Goal: Task Accomplishment & Management: Use online tool/utility

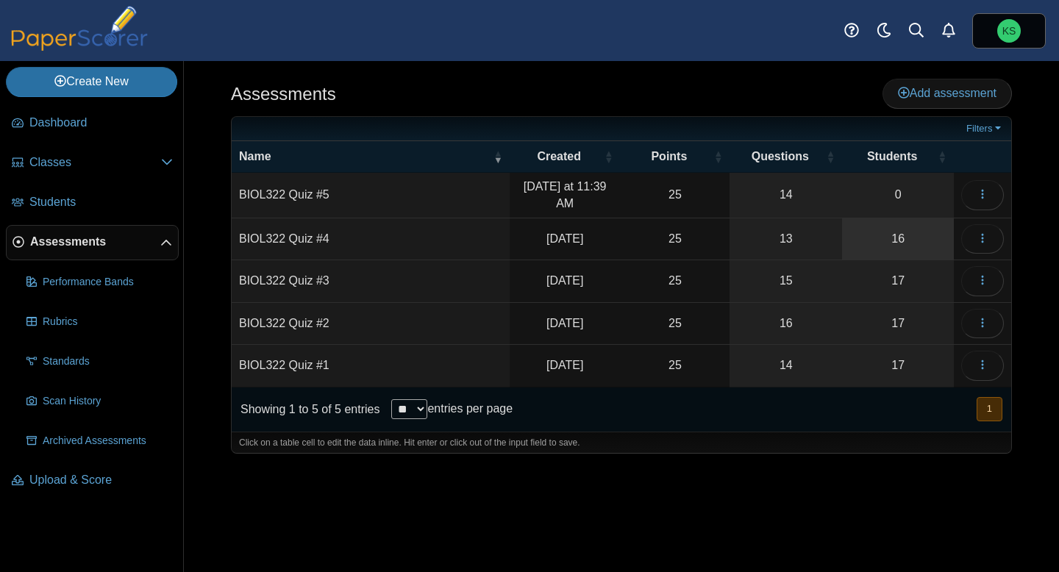
click at [900, 248] on link "16" at bounding box center [898, 238] width 112 height 41
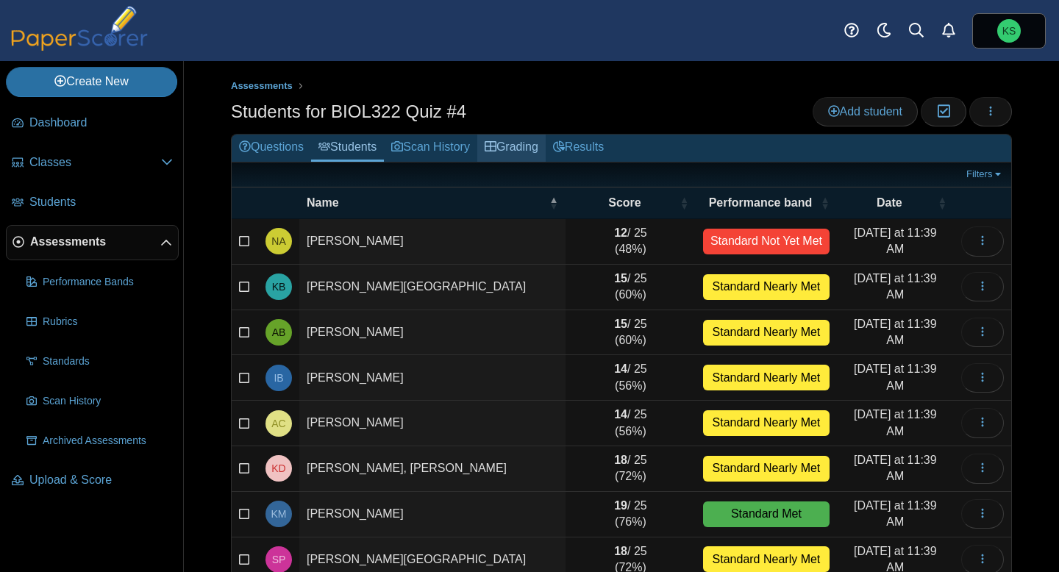
click at [531, 154] on link "Grading" at bounding box center [511, 148] width 68 height 27
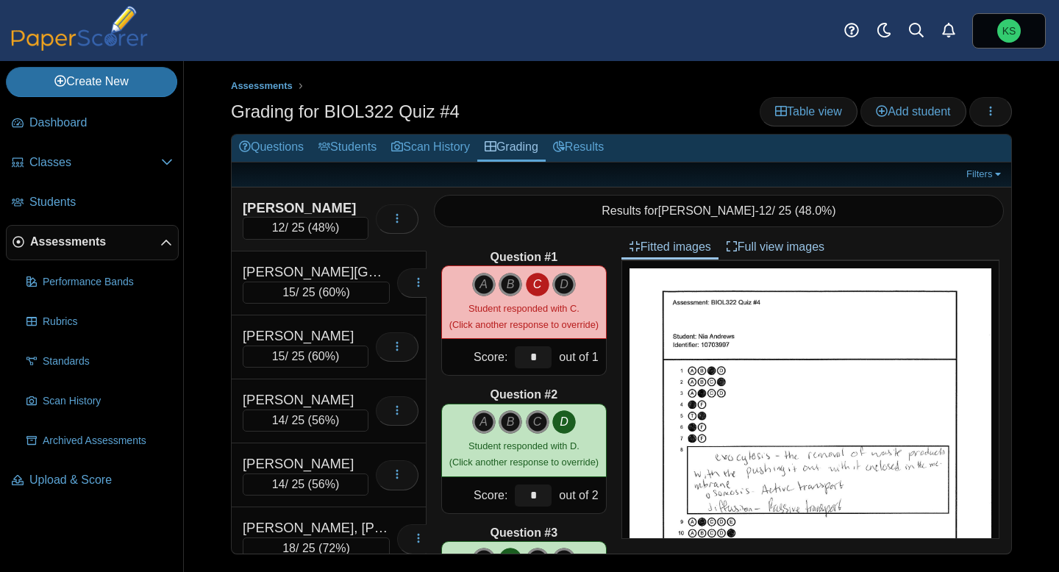
click at [347, 211] on div "Andrews, Nia" at bounding box center [306, 207] width 126 height 19
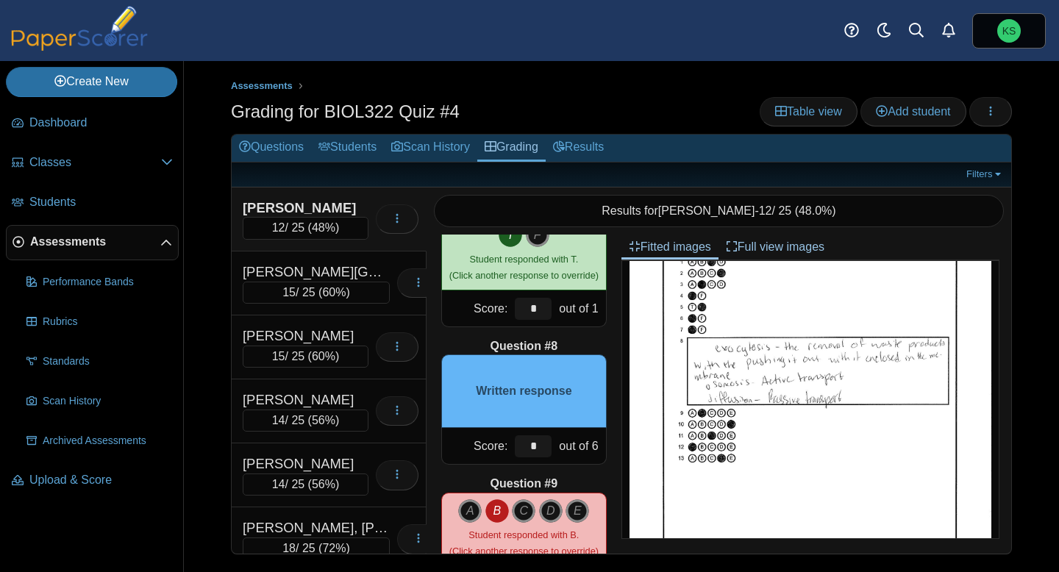
scroll to position [105, 0]
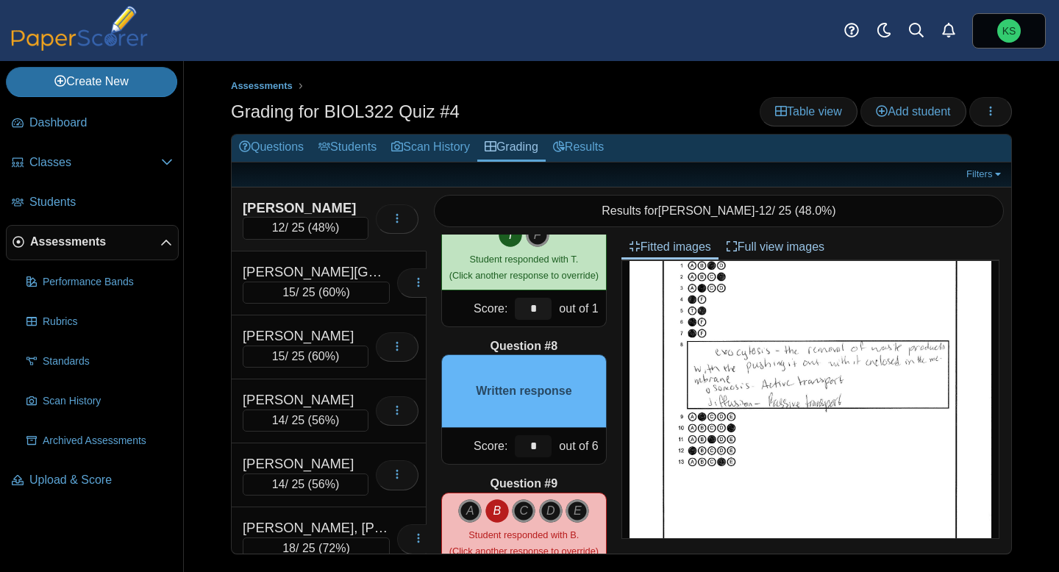
click at [548, 451] on input "*" at bounding box center [533, 446] width 37 height 22
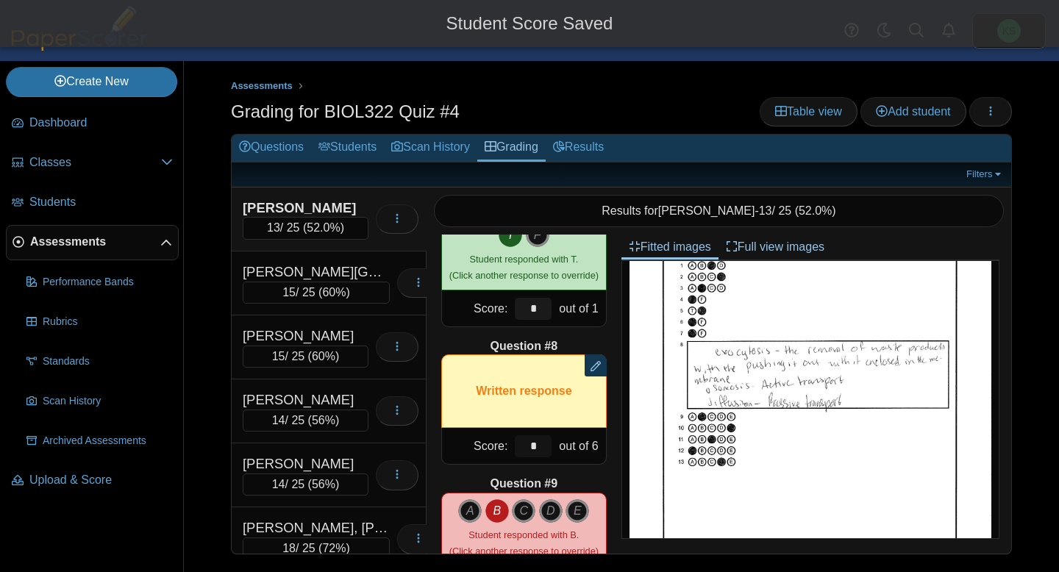
type input "*"
click at [581, 468] on div "Question #1 A B C D Score: *" at bounding box center [523, 393] width 195 height 319
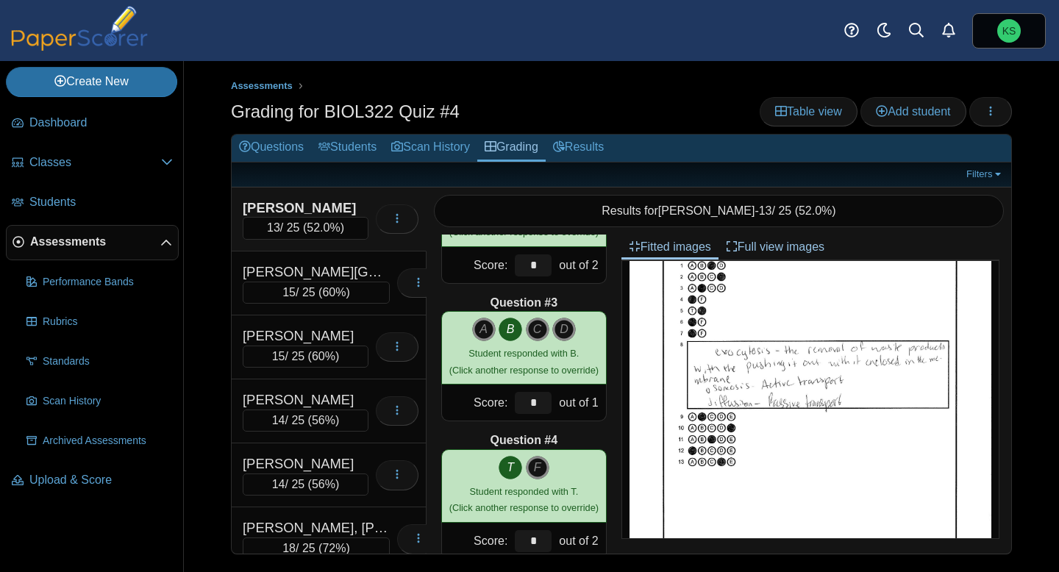
scroll to position [0, 0]
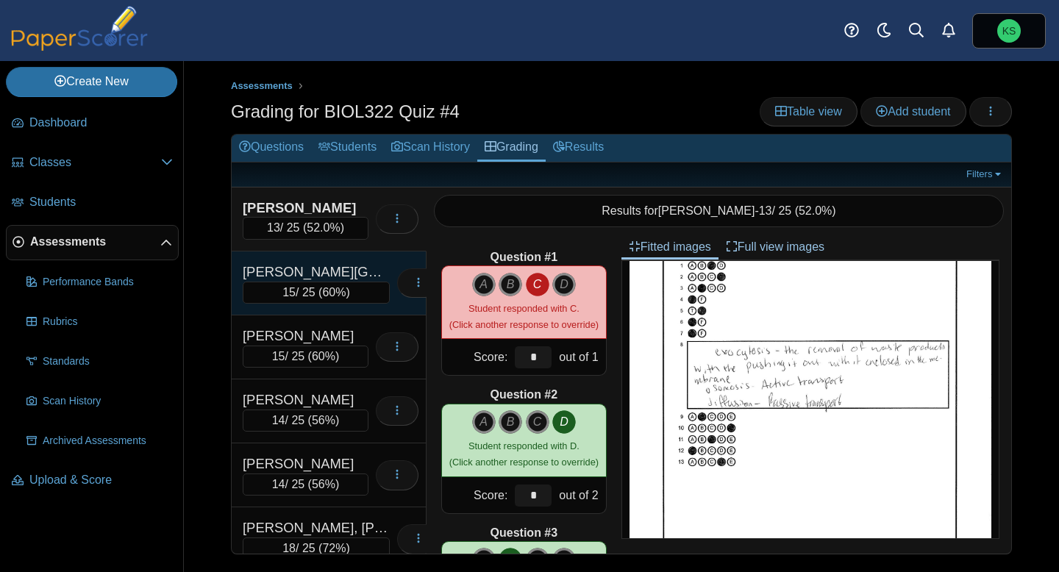
click at [340, 271] on div "[PERSON_NAME][GEOGRAPHIC_DATA]" at bounding box center [316, 271] width 147 height 19
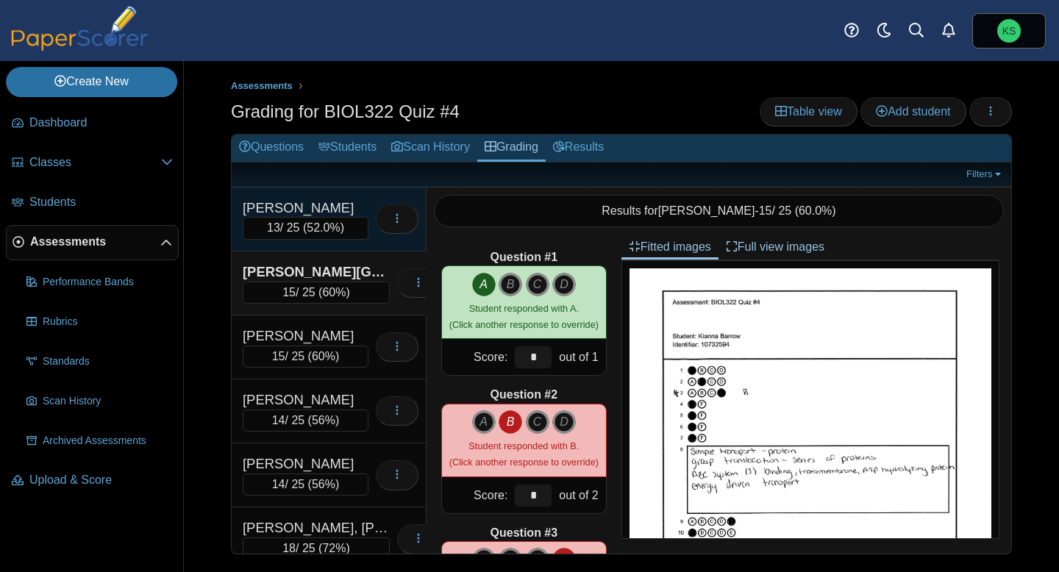
click at [336, 212] on div "[PERSON_NAME]" at bounding box center [306, 207] width 126 height 19
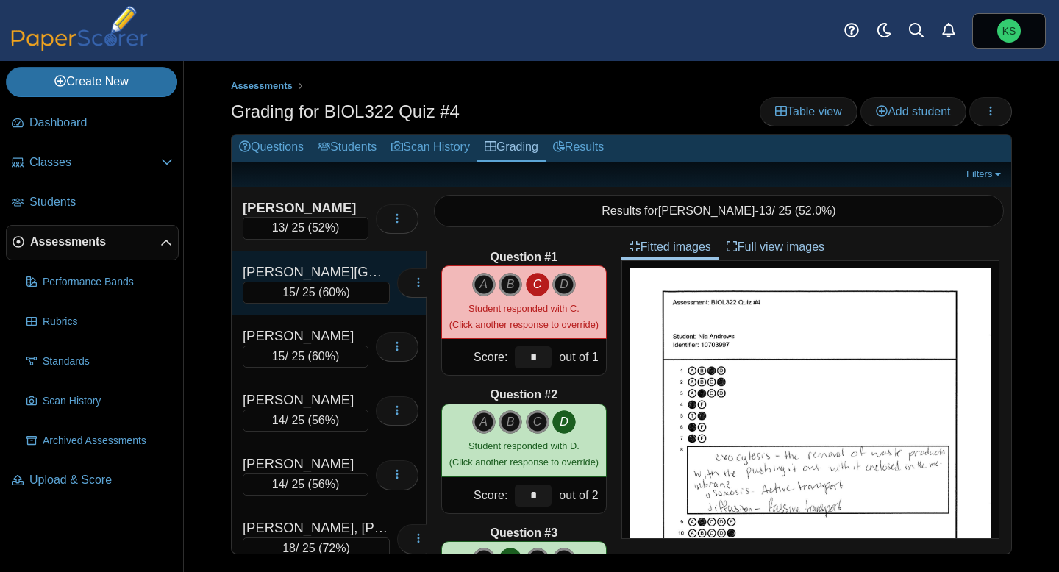
click at [336, 262] on div "Barrow, Kianna" at bounding box center [316, 271] width 147 height 19
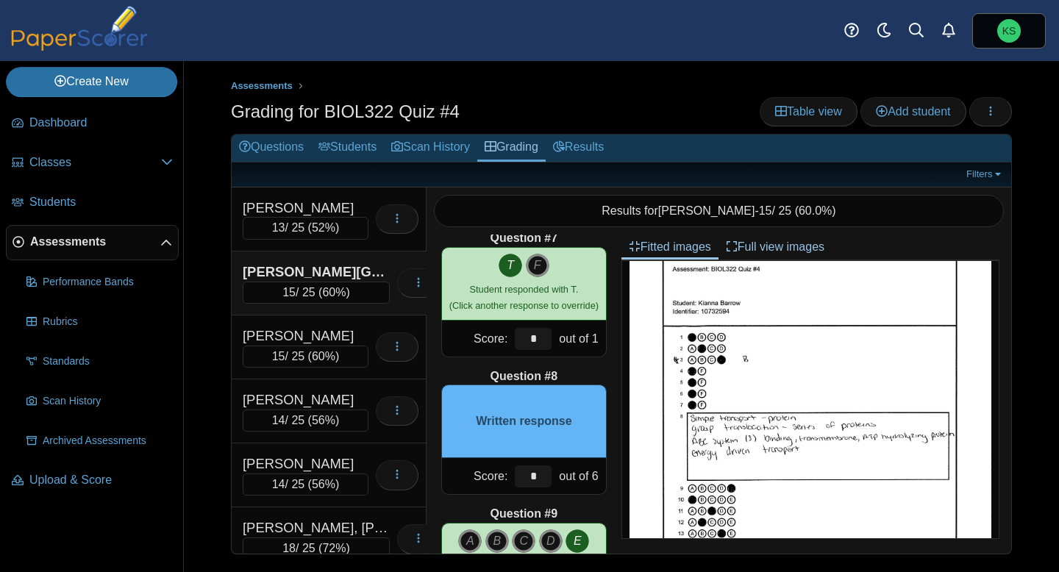
scroll to position [34, 0]
click at [534, 479] on input "*" at bounding box center [533, 476] width 37 height 22
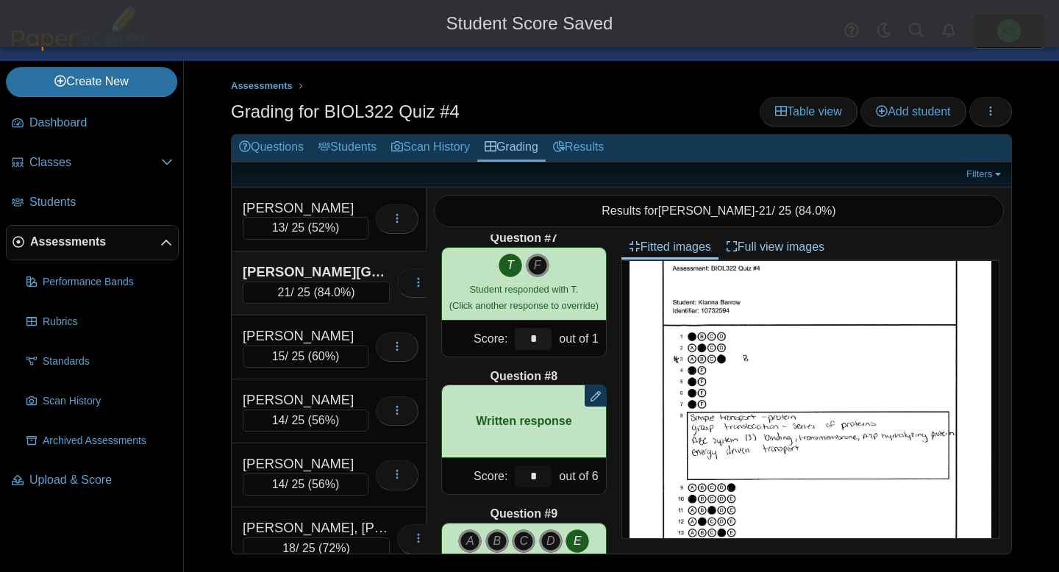
type input "*"
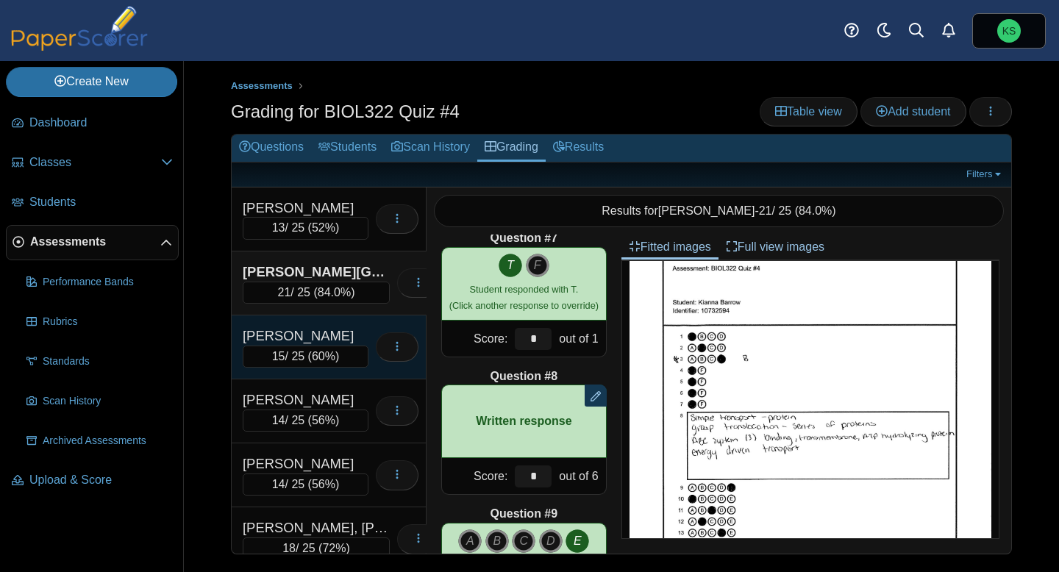
click at [333, 337] on div "[PERSON_NAME]" at bounding box center [306, 335] width 126 height 19
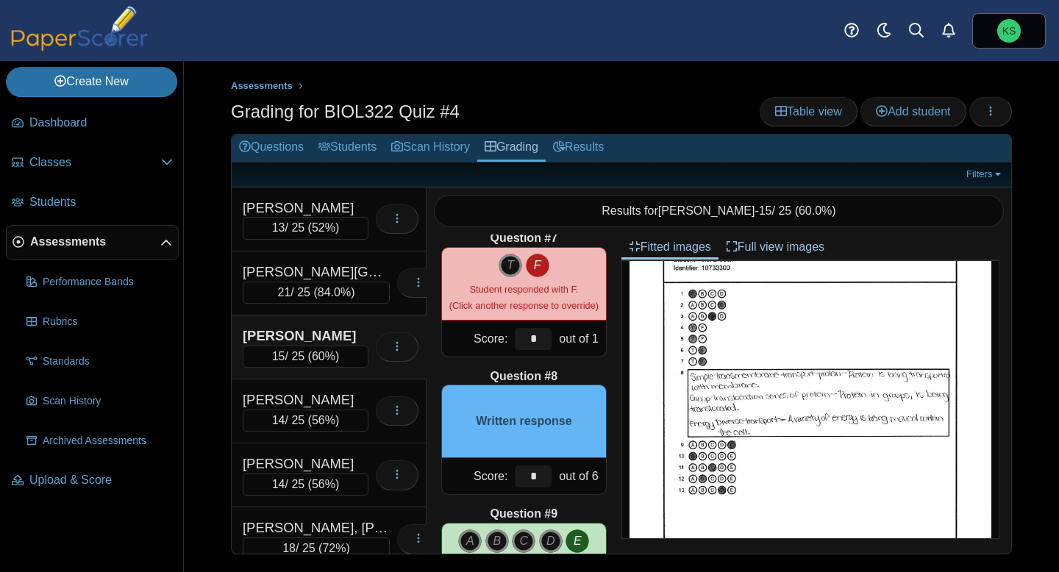
scroll to position [86, 0]
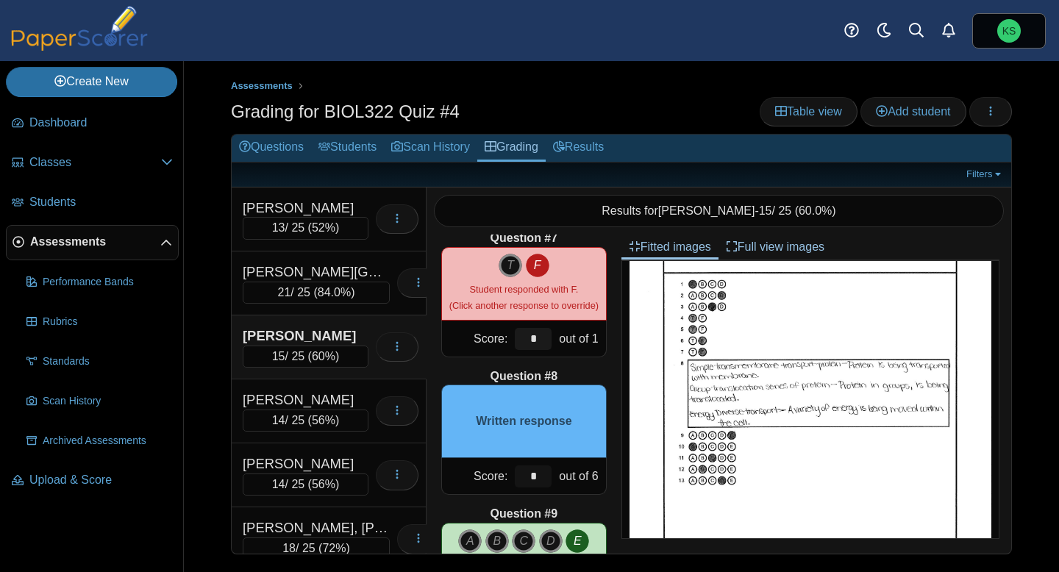
click at [541, 474] on input "*" at bounding box center [533, 476] width 37 height 22
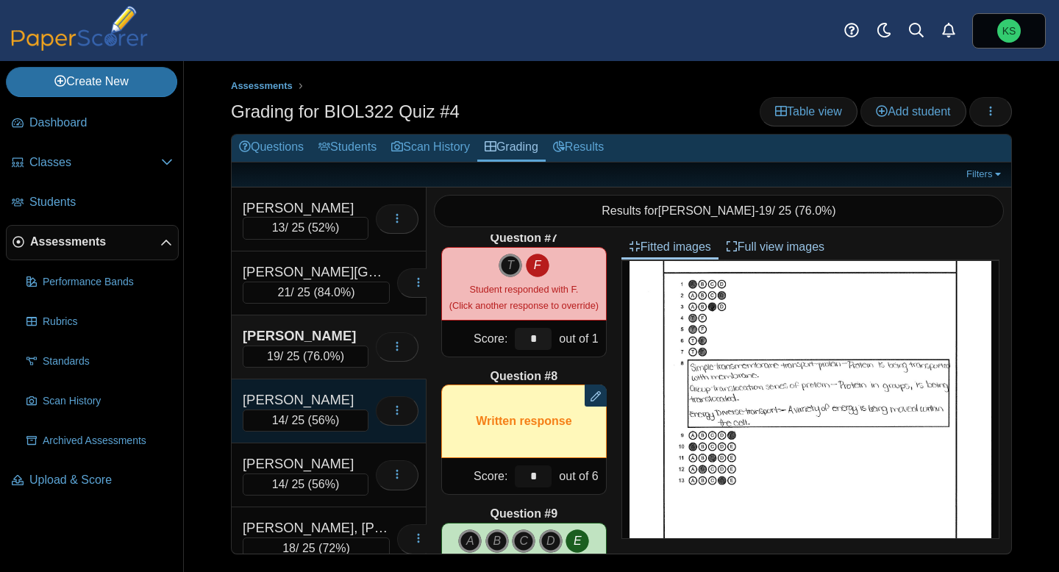
type input "*"
click at [324, 392] on div "[PERSON_NAME]" at bounding box center [306, 399] width 126 height 19
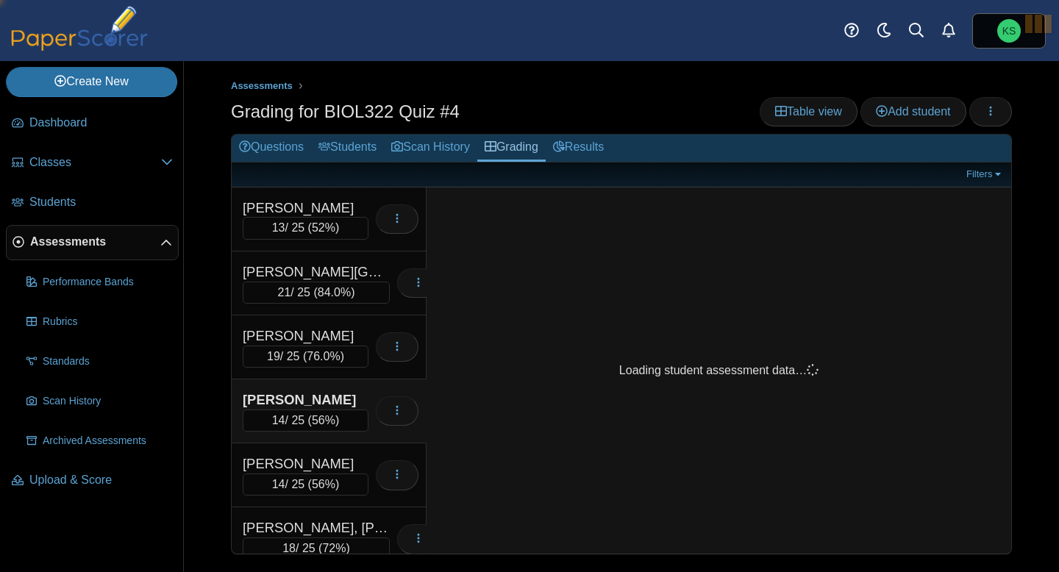
scroll to position [0, 0]
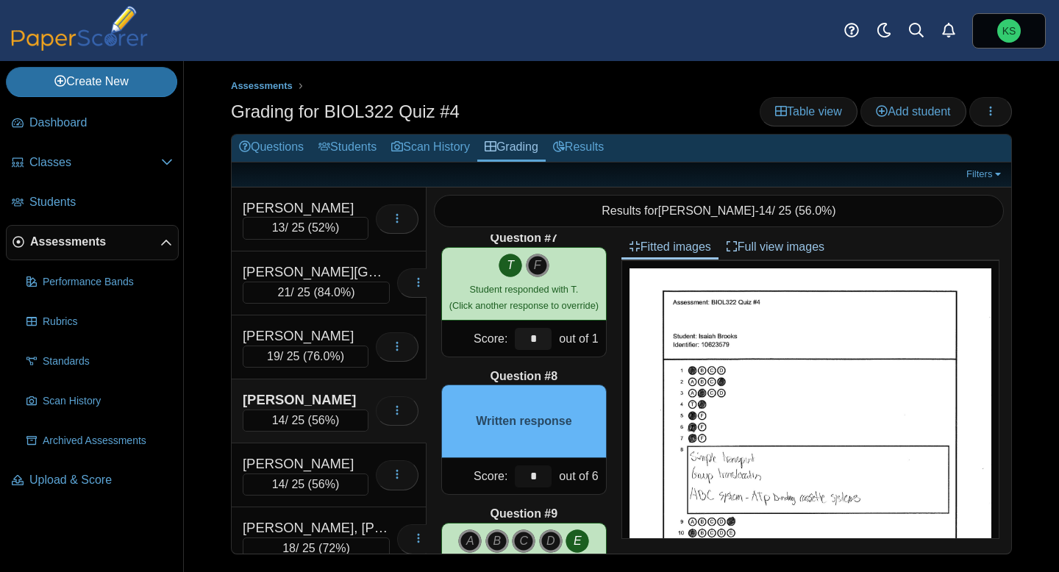
click at [545, 481] on input "*" at bounding box center [533, 476] width 37 height 22
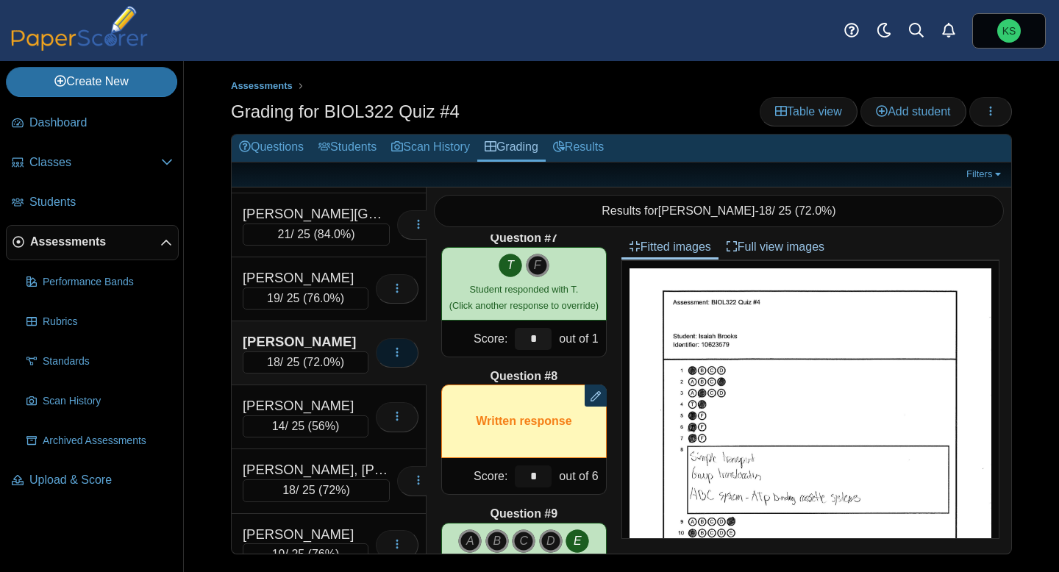
scroll to position [73, 0]
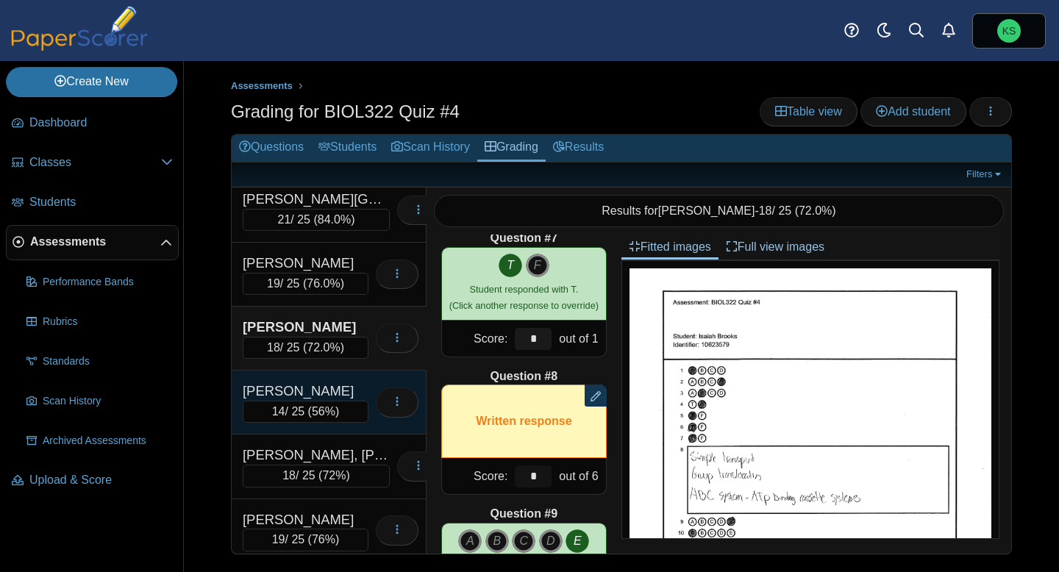
type input "*"
click at [354, 389] on div "[PERSON_NAME]" at bounding box center [306, 391] width 126 height 19
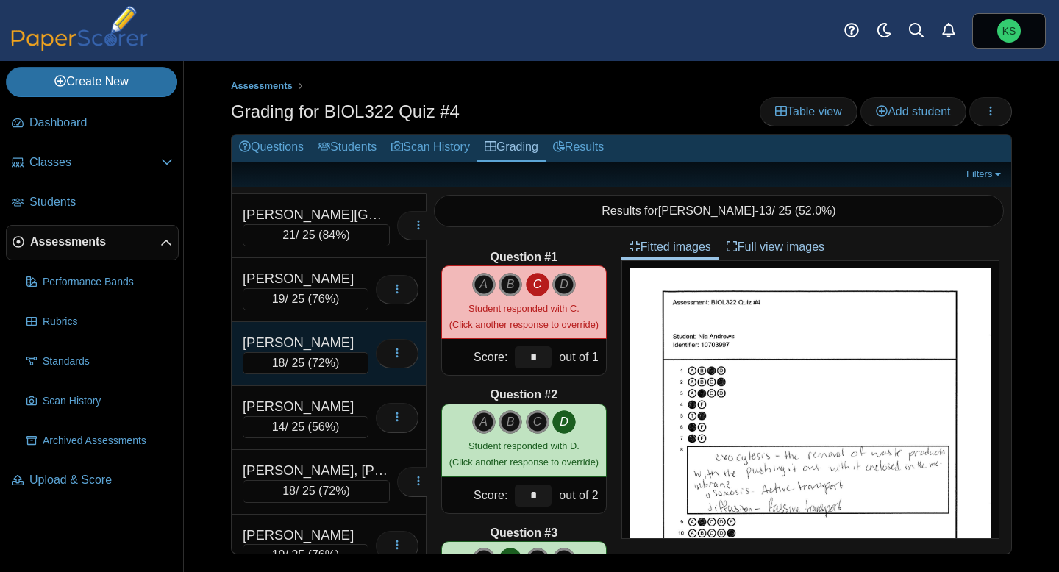
scroll to position [90, 0]
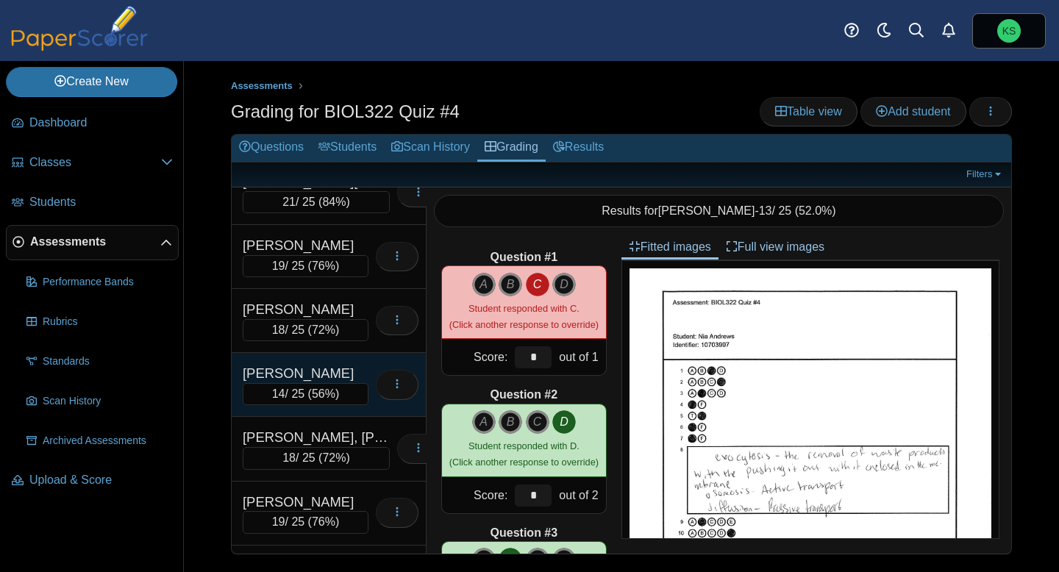
click at [322, 374] on div "[PERSON_NAME]" at bounding box center [306, 373] width 126 height 19
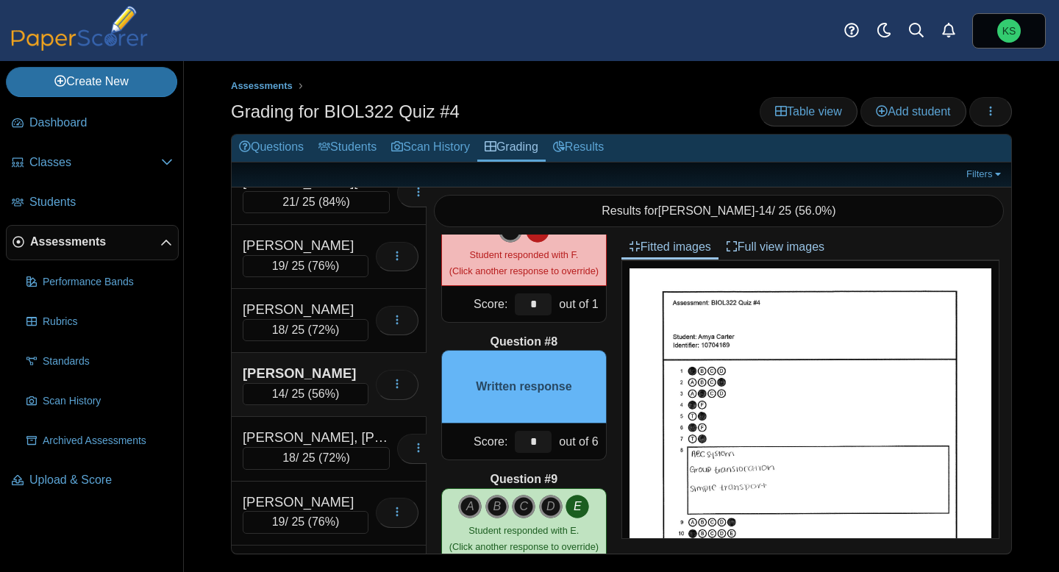
scroll to position [881, 0]
click at [538, 447] on input "*" at bounding box center [533, 441] width 37 height 22
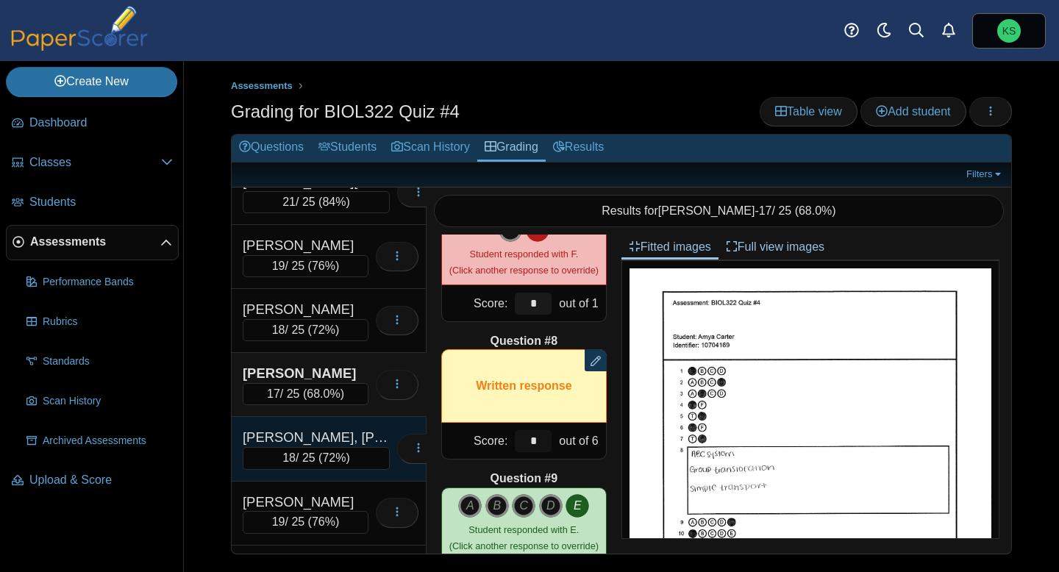
type input "*"
click at [323, 426] on div "Dease, Kennedy 18 / 25 ( 72% ) Loading…" at bounding box center [329, 449] width 195 height 64
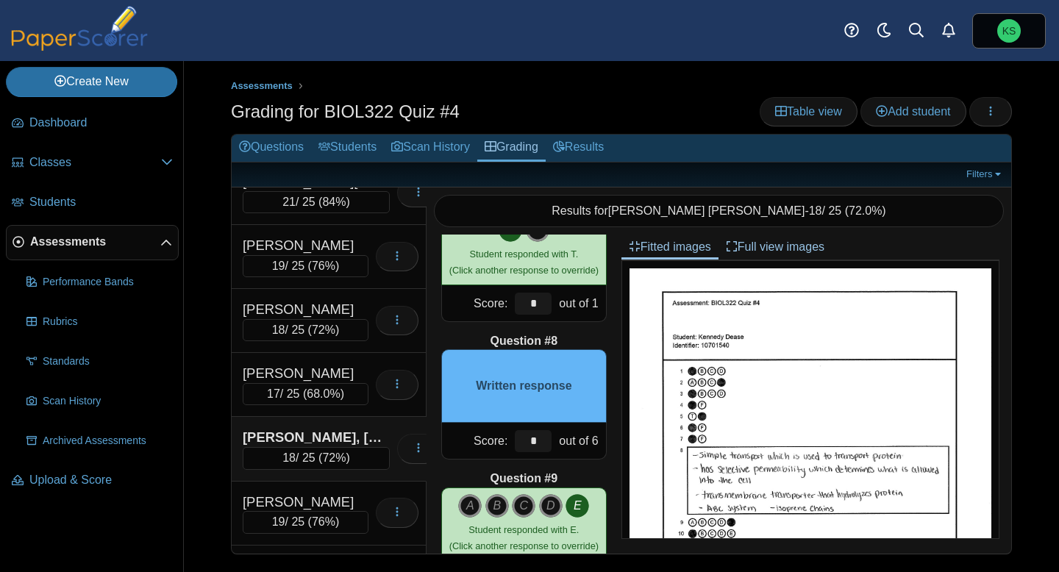
scroll to position [26, 0]
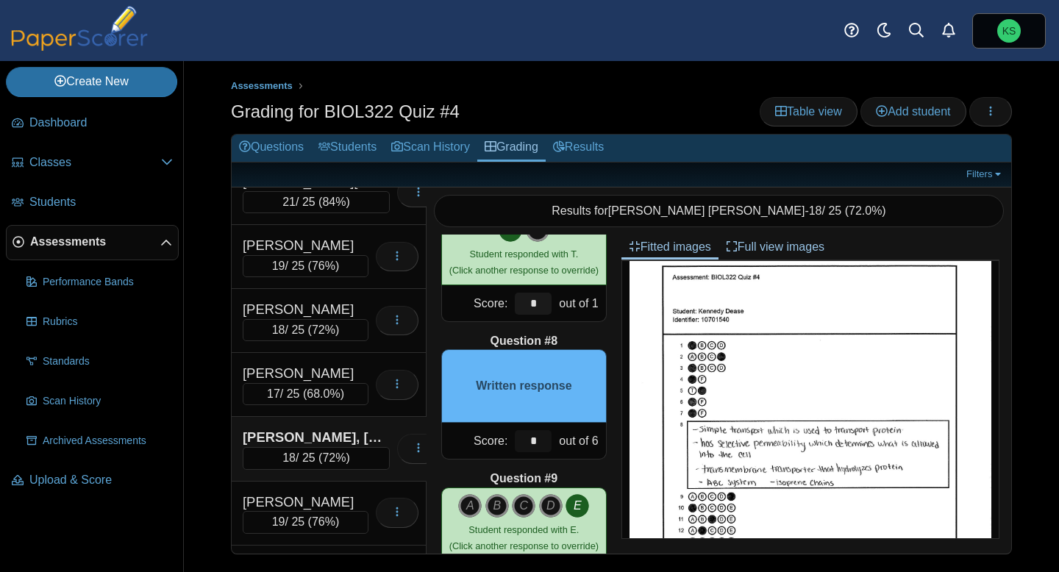
click at [540, 443] on input "*" at bounding box center [533, 441] width 37 height 22
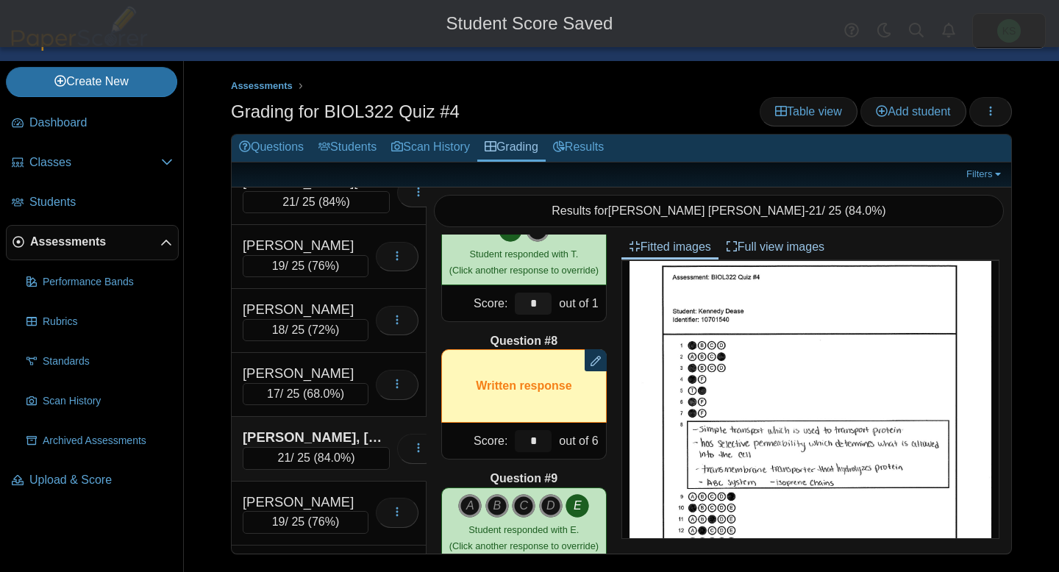
type input "*"
click at [582, 465] on div "Question #1 A B C D Score: *" at bounding box center [523, 393] width 195 height 319
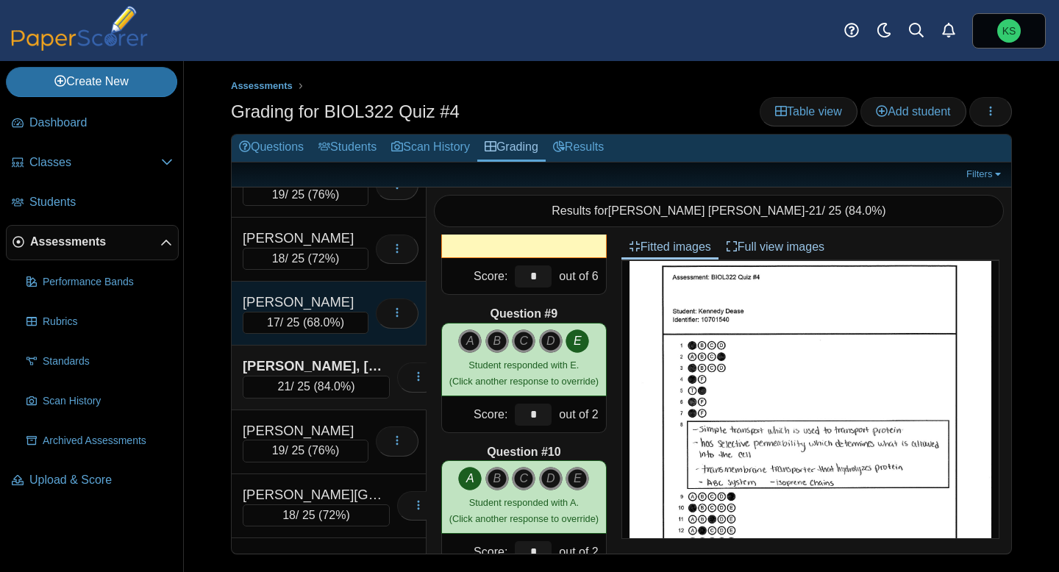
scroll to position [164, 0]
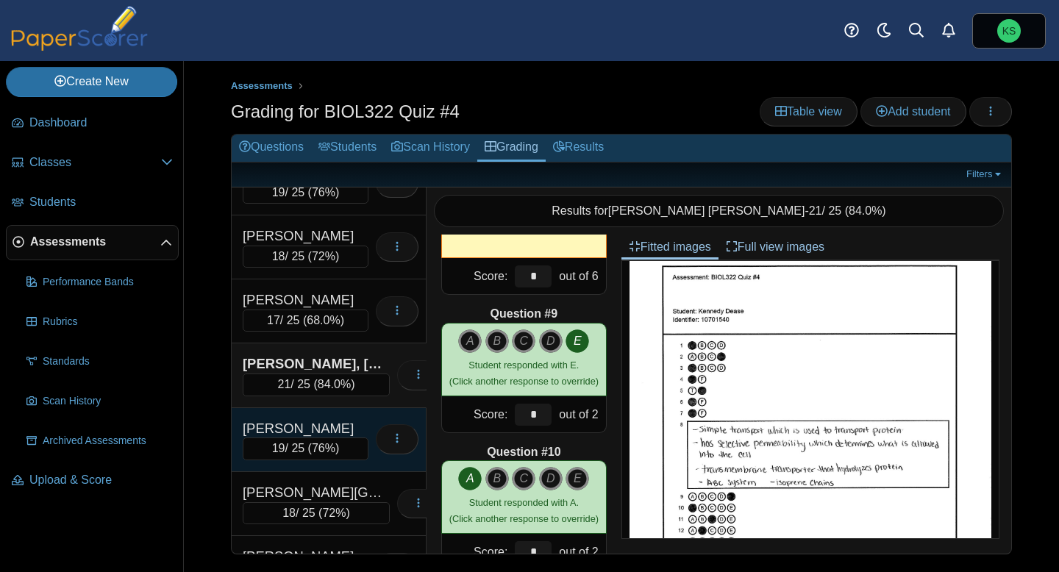
click at [336, 419] on div "[PERSON_NAME]" at bounding box center [306, 428] width 126 height 19
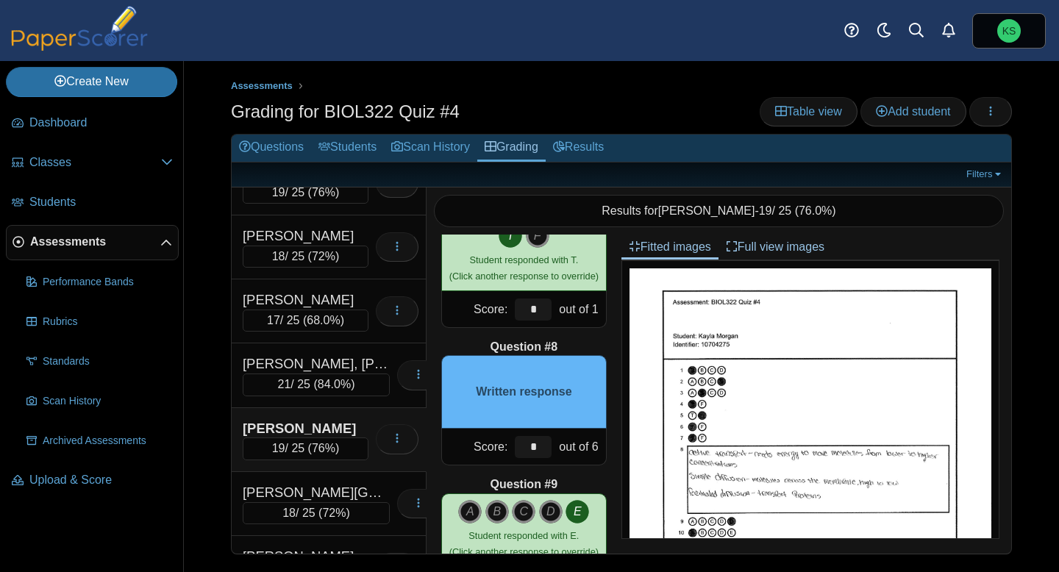
scroll to position [868, 0]
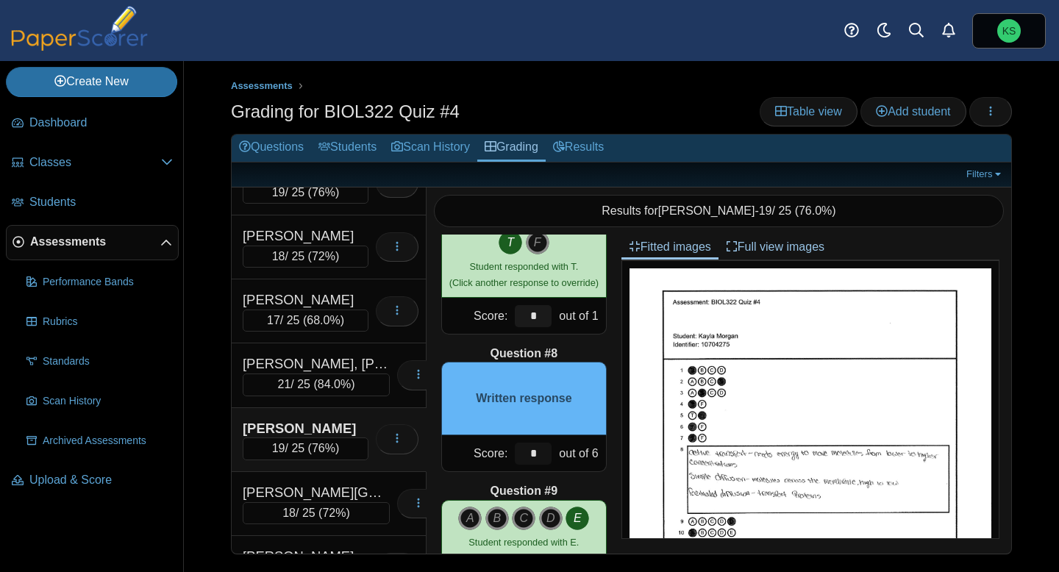
click at [536, 456] on input "*" at bounding box center [533, 454] width 37 height 22
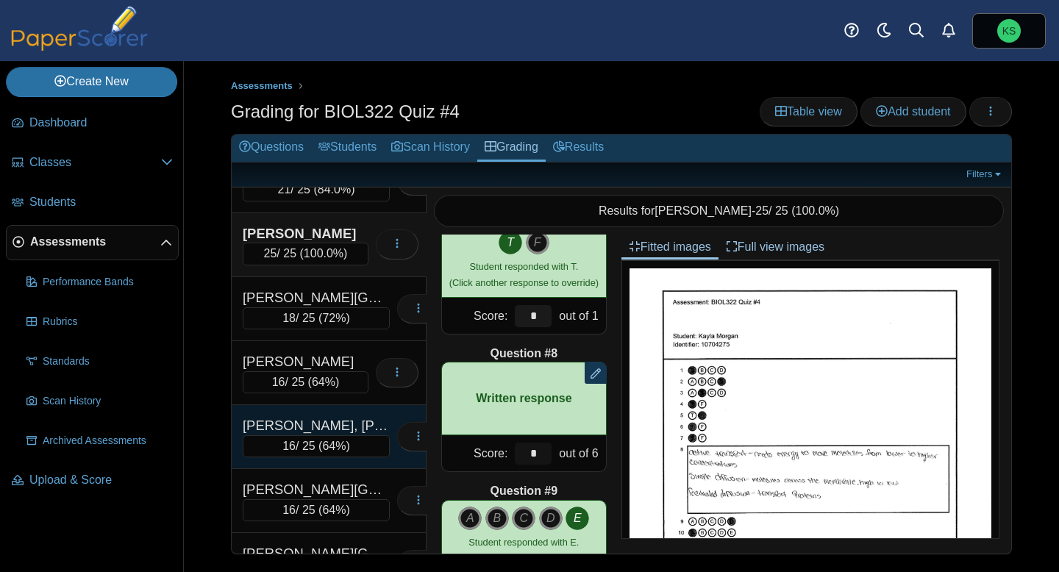
scroll to position [359, 0]
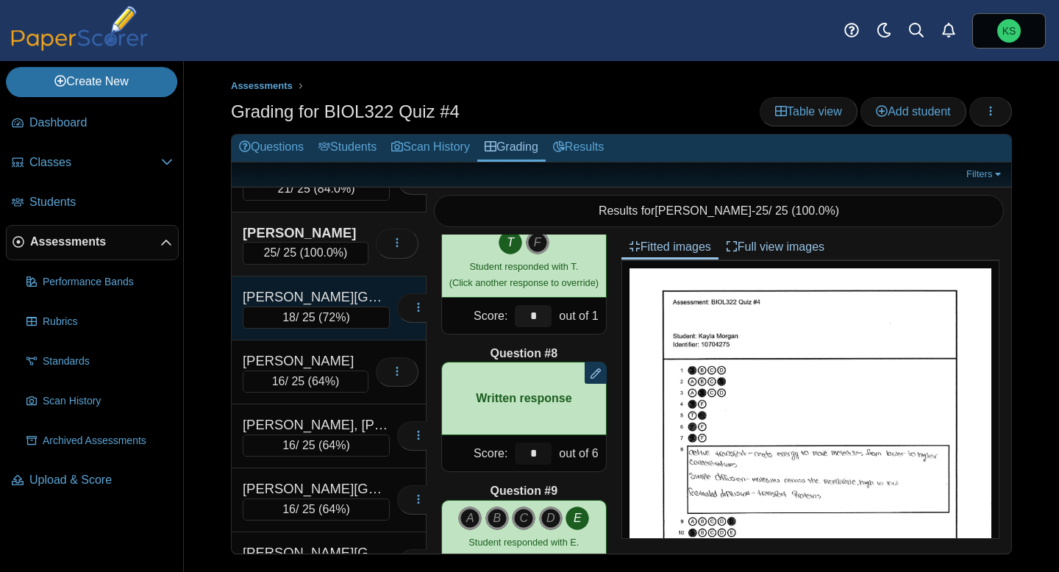
type input "*"
click at [332, 287] on div "[PERSON_NAME][GEOGRAPHIC_DATA]" at bounding box center [316, 296] width 147 height 19
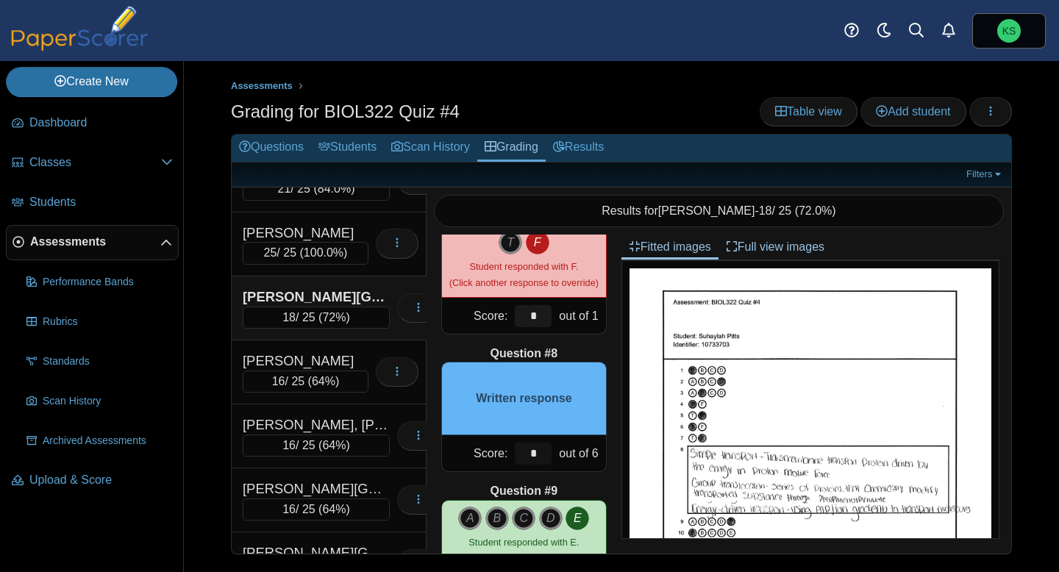
click at [543, 456] on input "*" at bounding box center [533, 454] width 37 height 22
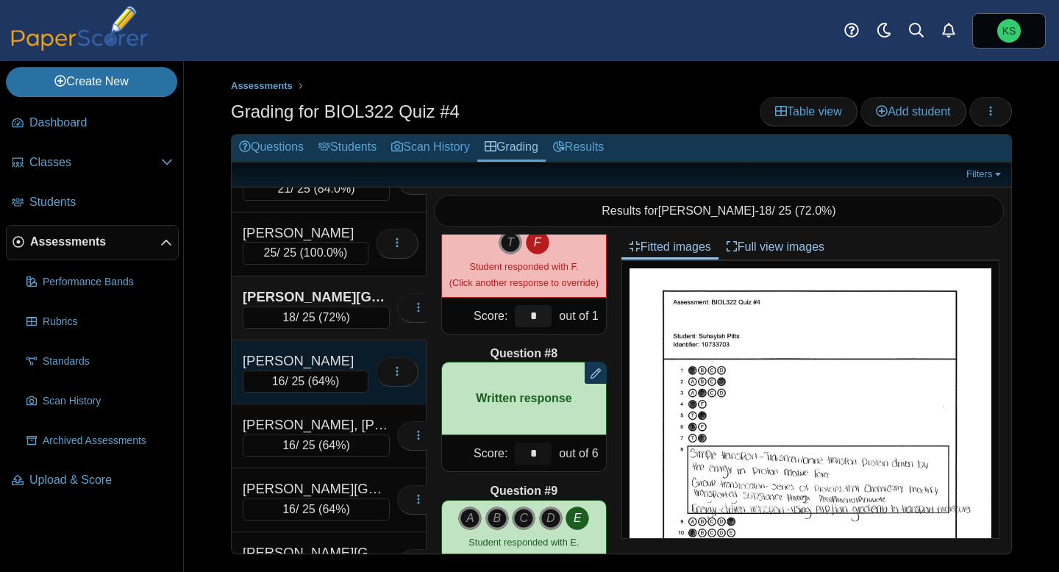
type input "*"
click at [332, 360] on div "[PERSON_NAME]" at bounding box center [306, 360] width 126 height 19
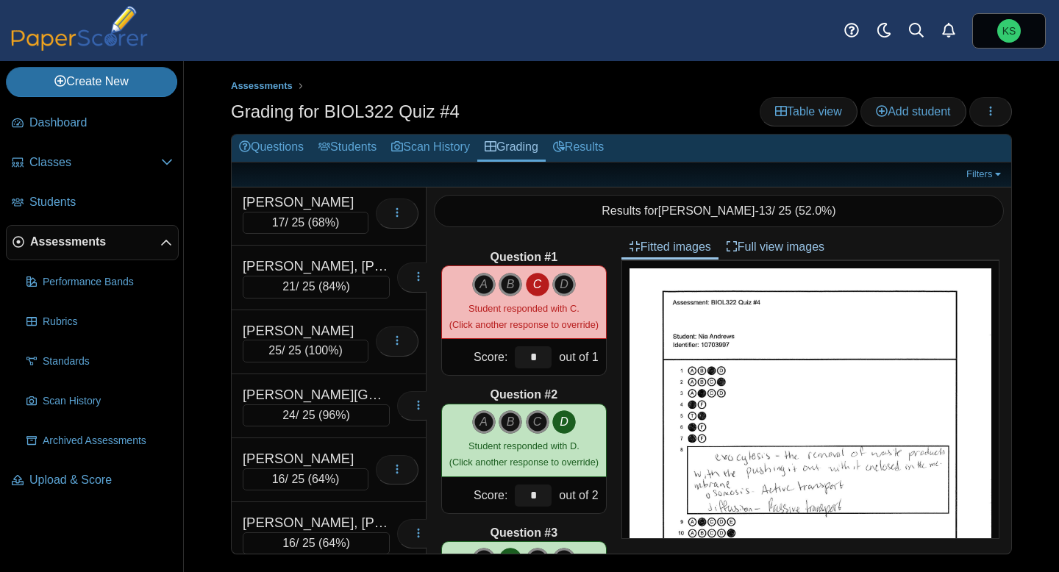
scroll to position [277, 0]
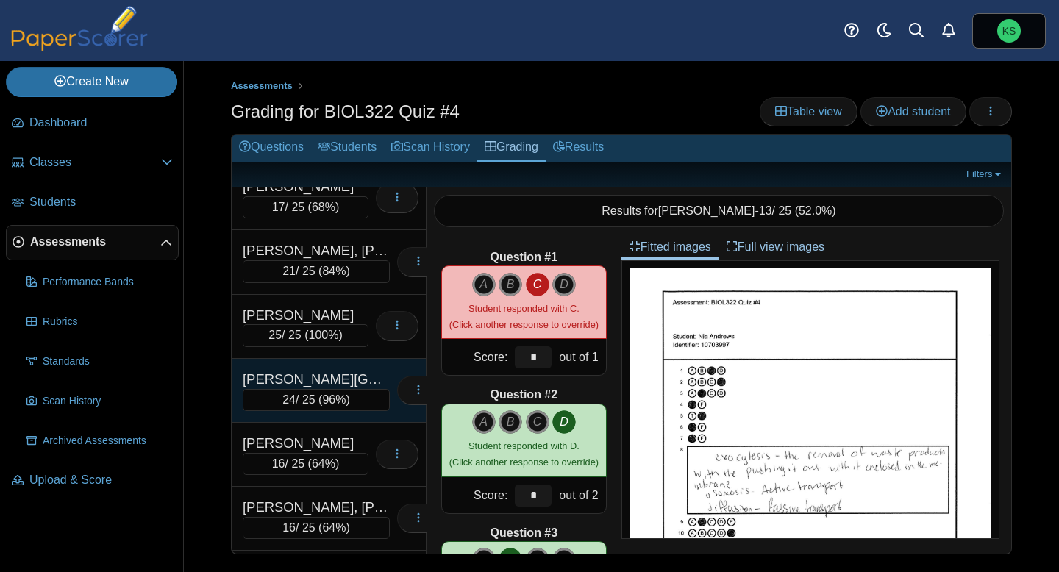
click at [324, 379] on div "[PERSON_NAME][GEOGRAPHIC_DATA]" at bounding box center [316, 379] width 147 height 19
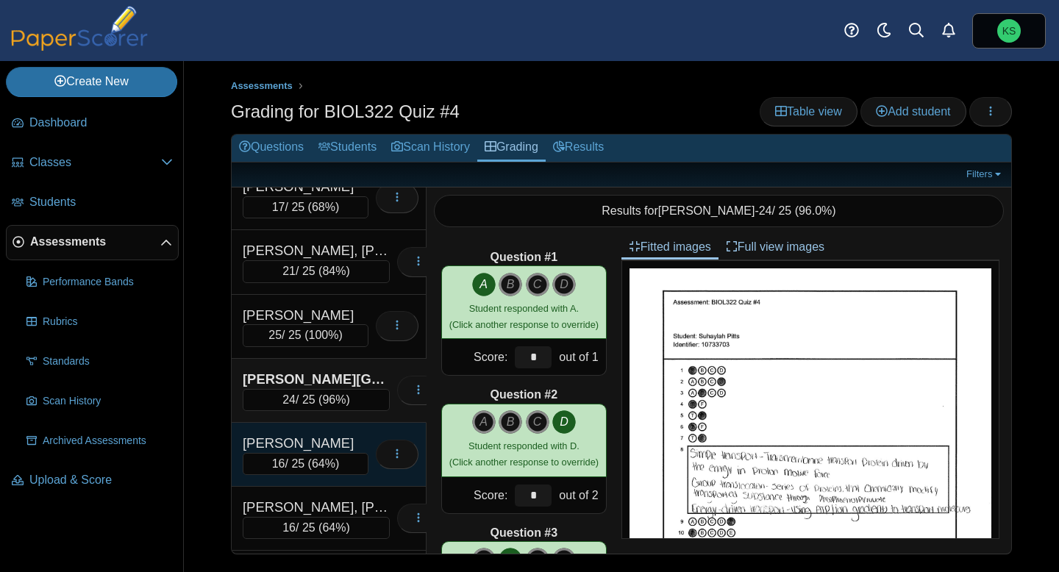
click at [325, 448] on div "[PERSON_NAME]" at bounding box center [306, 443] width 126 height 19
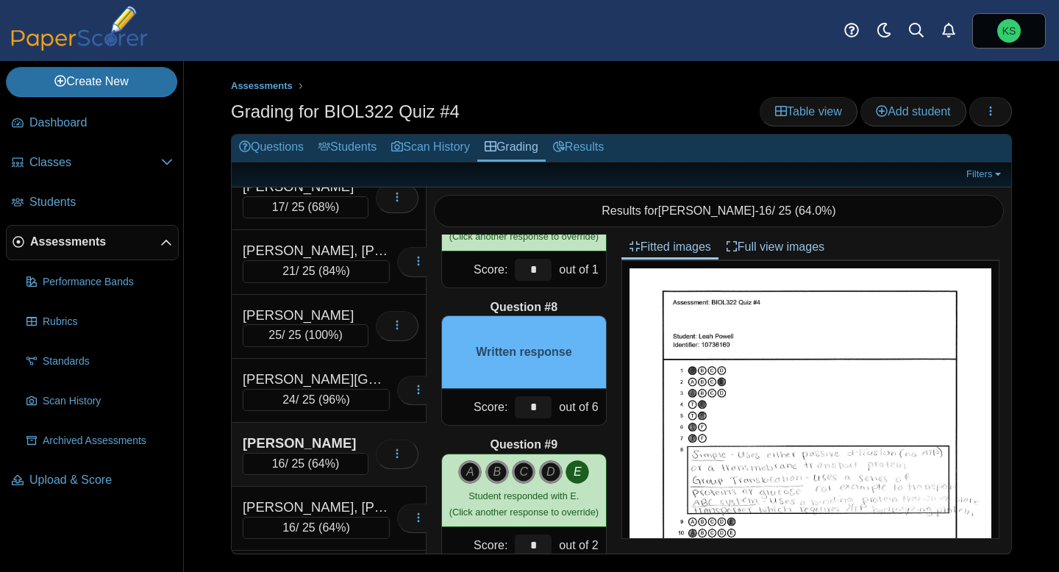
scroll to position [912, 0]
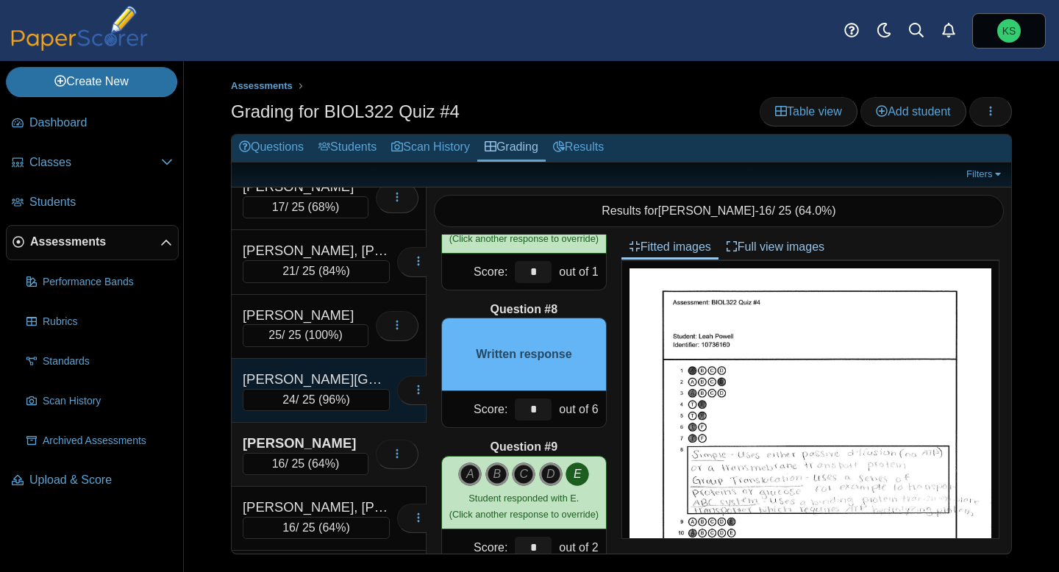
click at [297, 382] on div "[PERSON_NAME][GEOGRAPHIC_DATA]" at bounding box center [316, 379] width 147 height 19
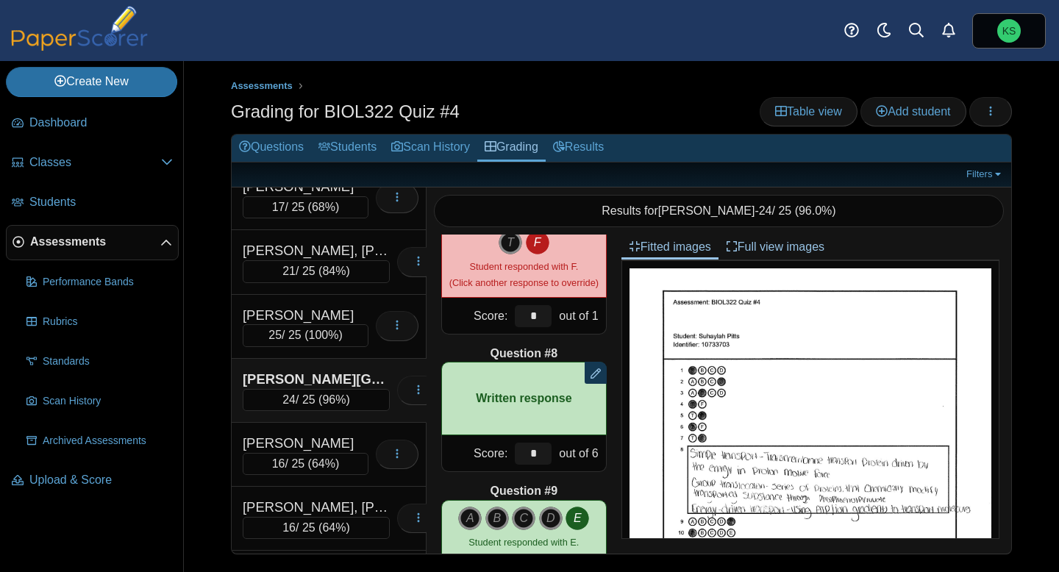
scroll to position [880, 0]
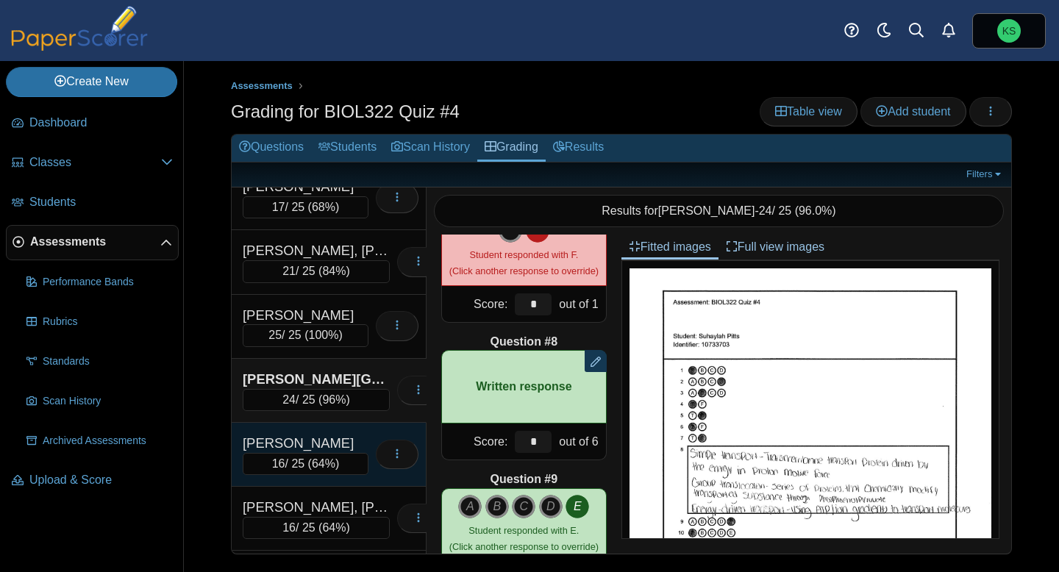
click at [341, 429] on div "Powell, Leah 16 / 25 ( 64% ) Loading…" at bounding box center [329, 455] width 195 height 64
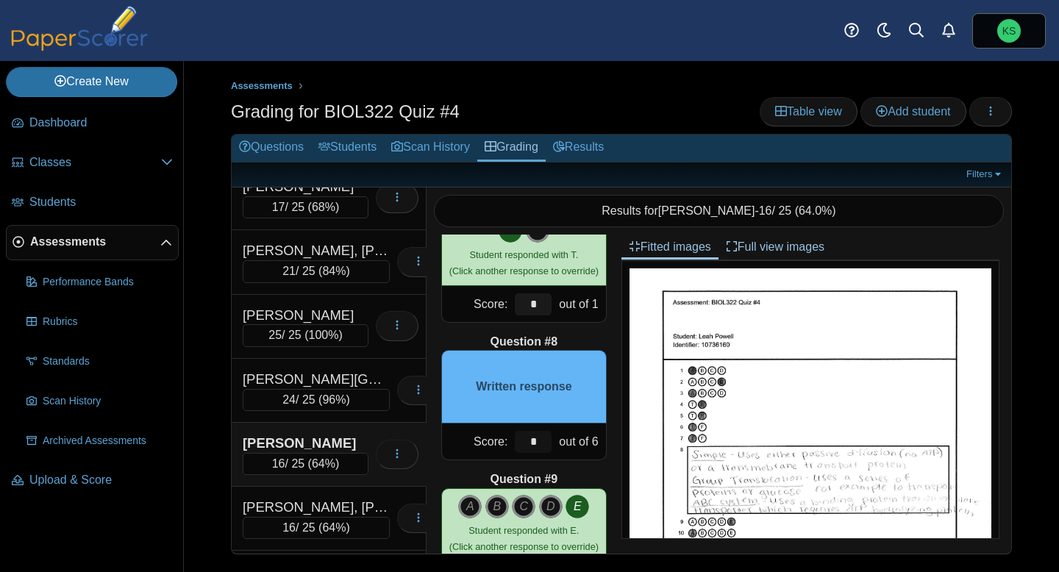
click at [542, 437] on input "*" at bounding box center [533, 442] width 37 height 22
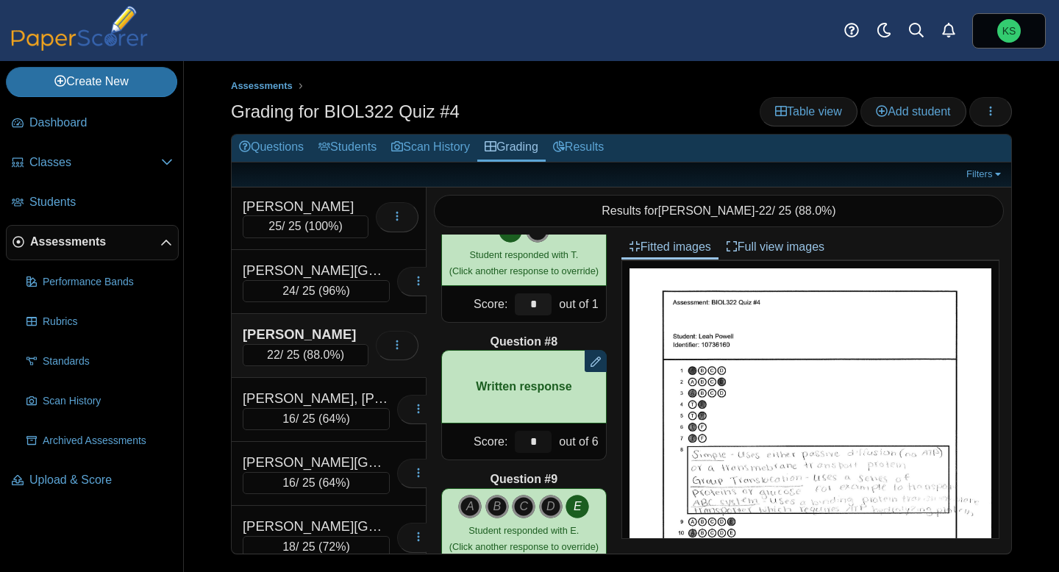
scroll to position [405, 0]
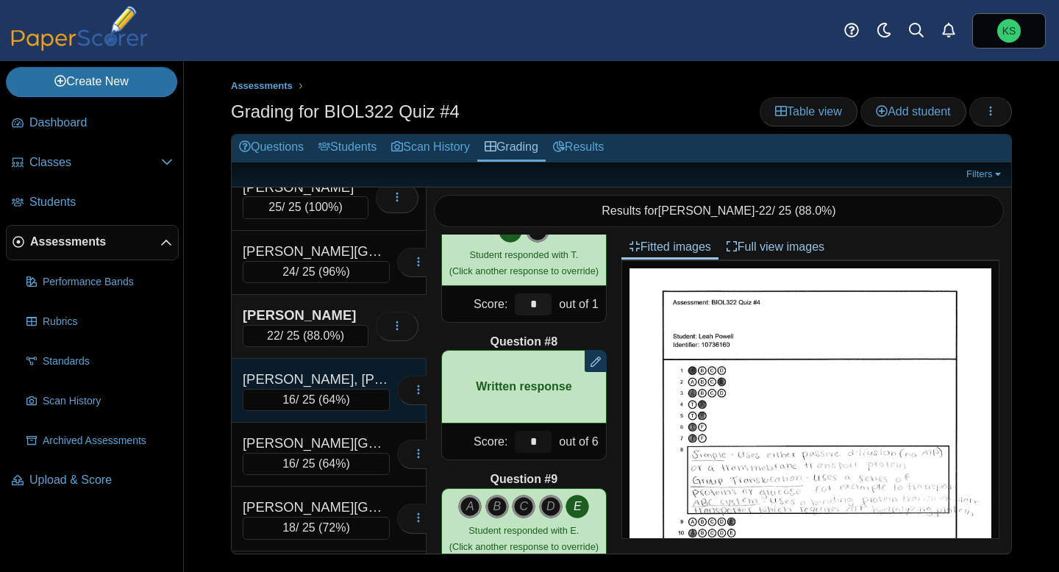
type input "*"
click at [343, 380] on div "[PERSON_NAME], [PERSON_NAME]" at bounding box center [316, 379] width 147 height 19
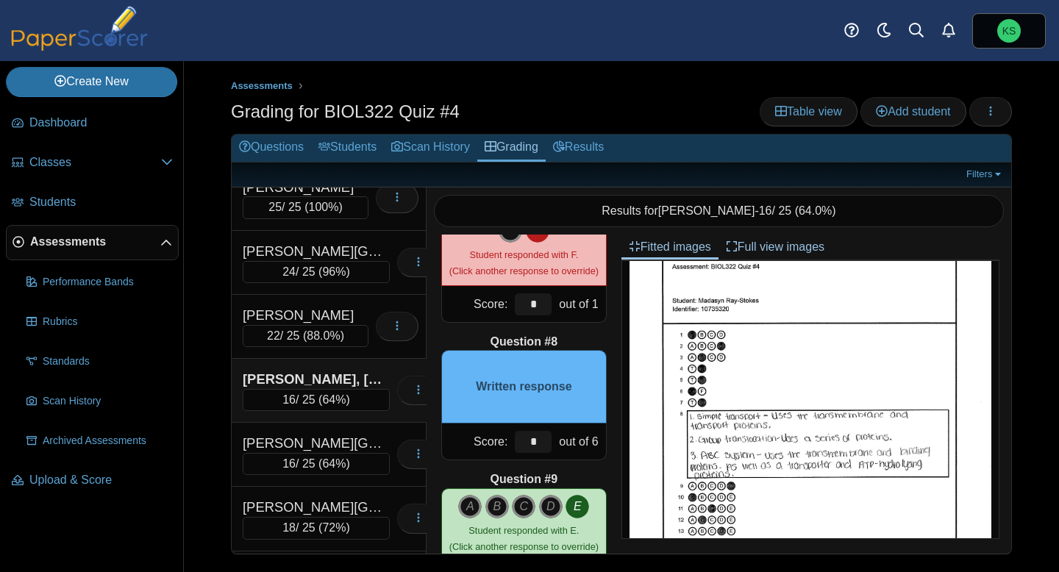
scroll to position [42, 0]
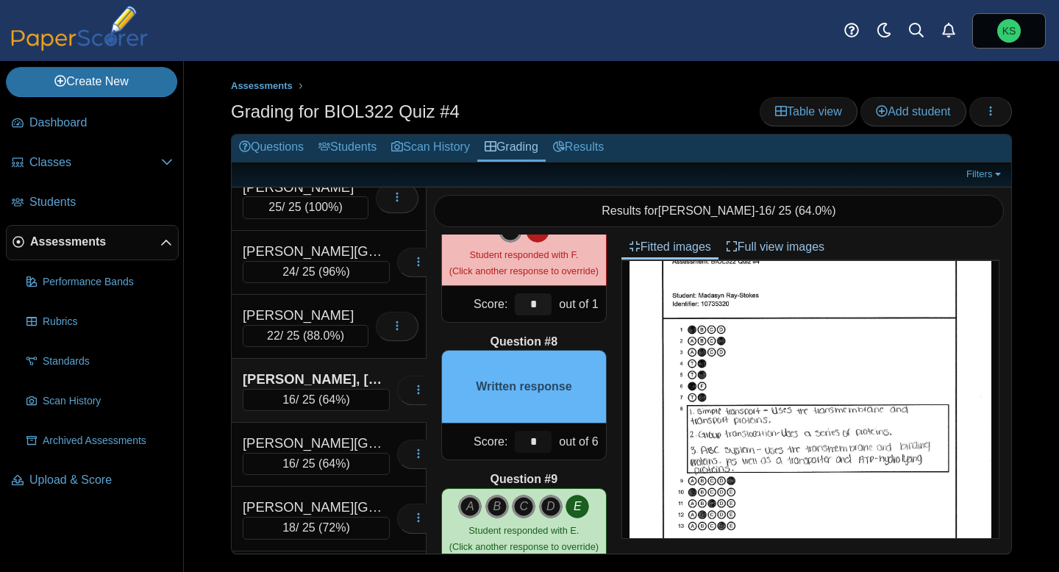
click at [534, 442] on input "*" at bounding box center [533, 442] width 37 height 22
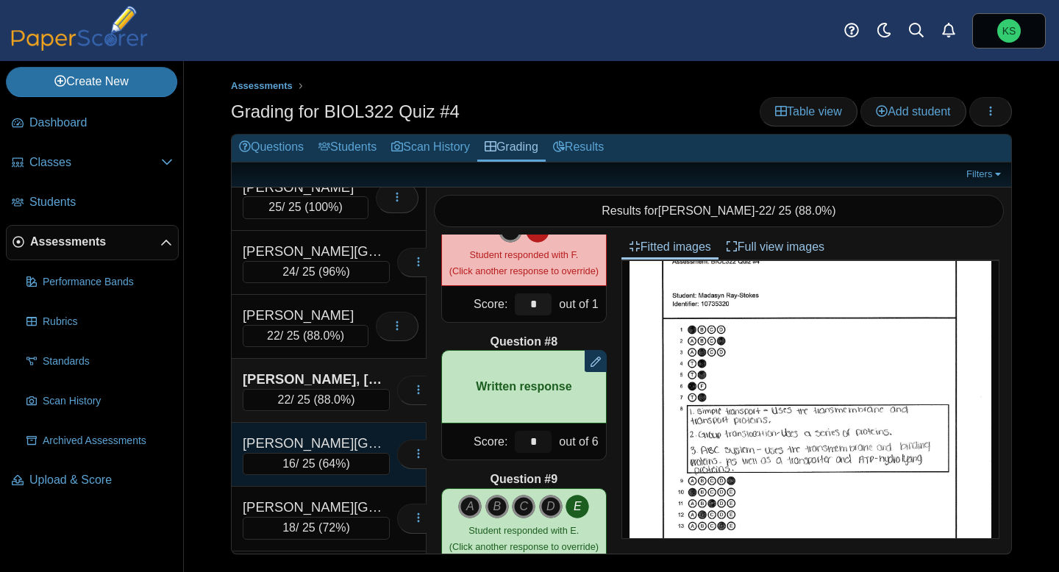
type input "*"
click at [344, 437] on div "[PERSON_NAME][GEOGRAPHIC_DATA]" at bounding box center [316, 443] width 147 height 19
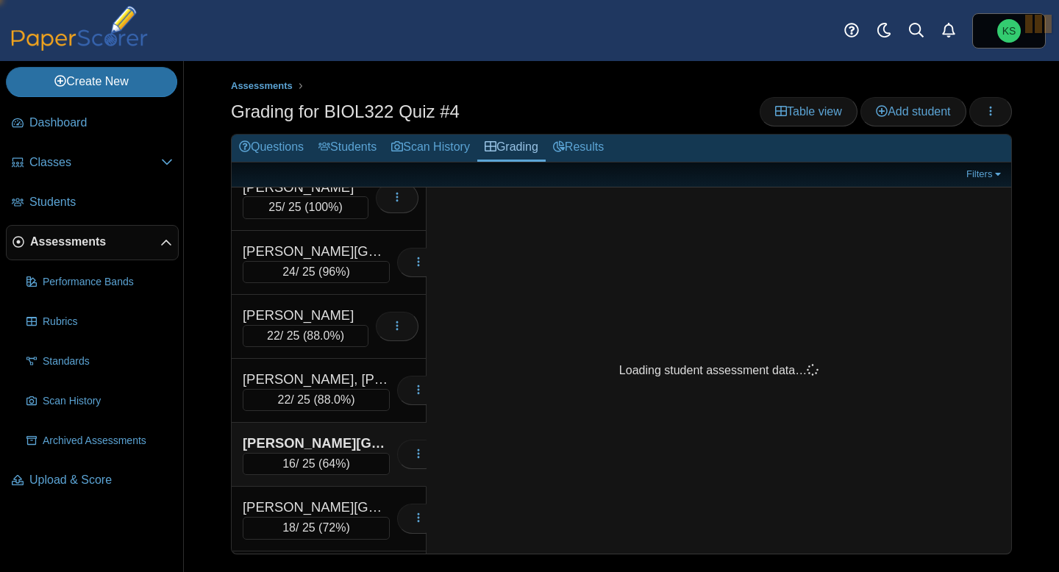
scroll to position [0, 0]
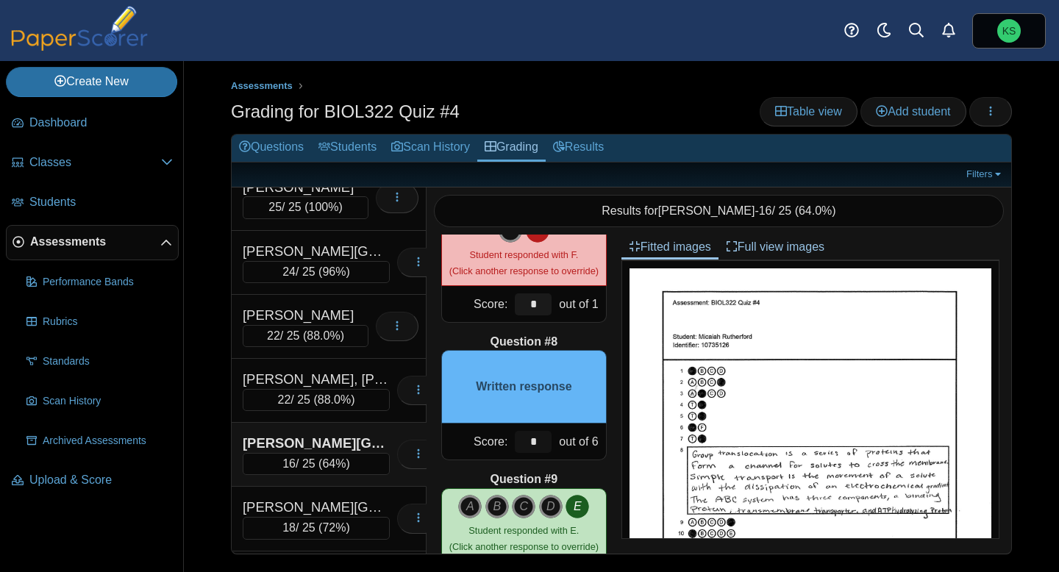
click at [538, 443] on input "*" at bounding box center [533, 442] width 37 height 22
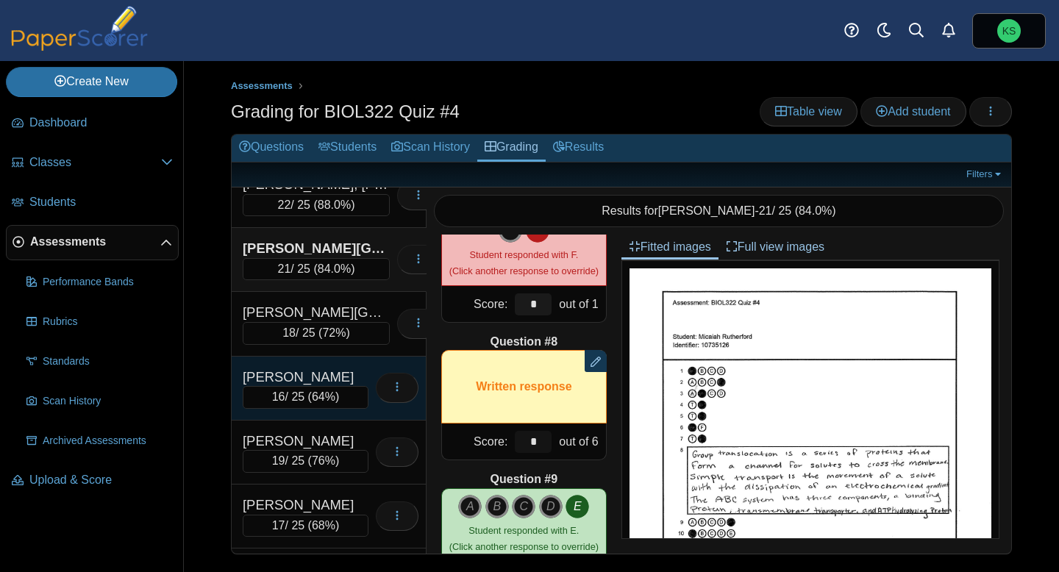
scroll to position [599, 0]
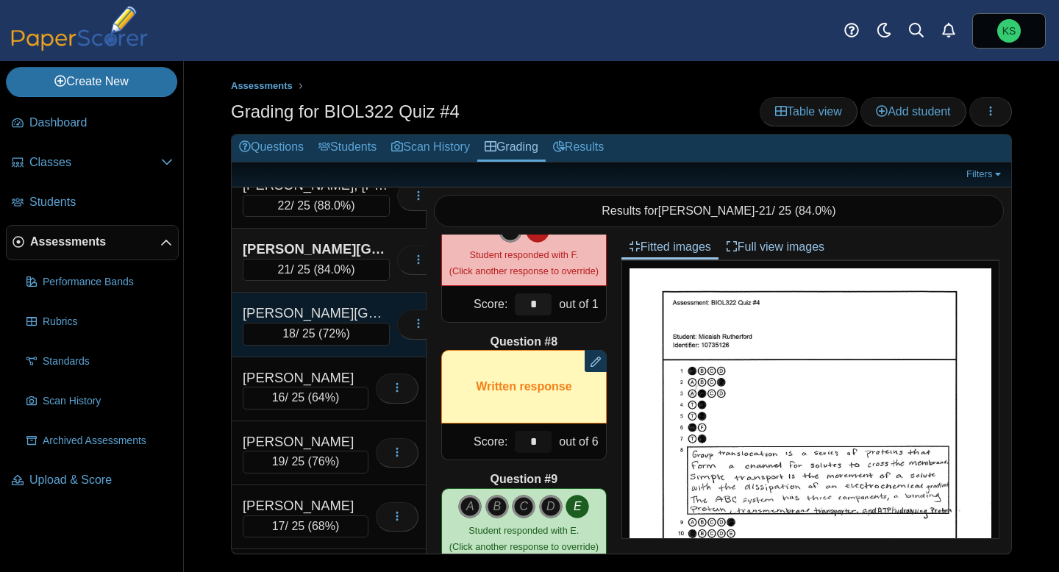
type input "*"
click at [358, 315] on div "[PERSON_NAME][GEOGRAPHIC_DATA]" at bounding box center [316, 313] width 147 height 19
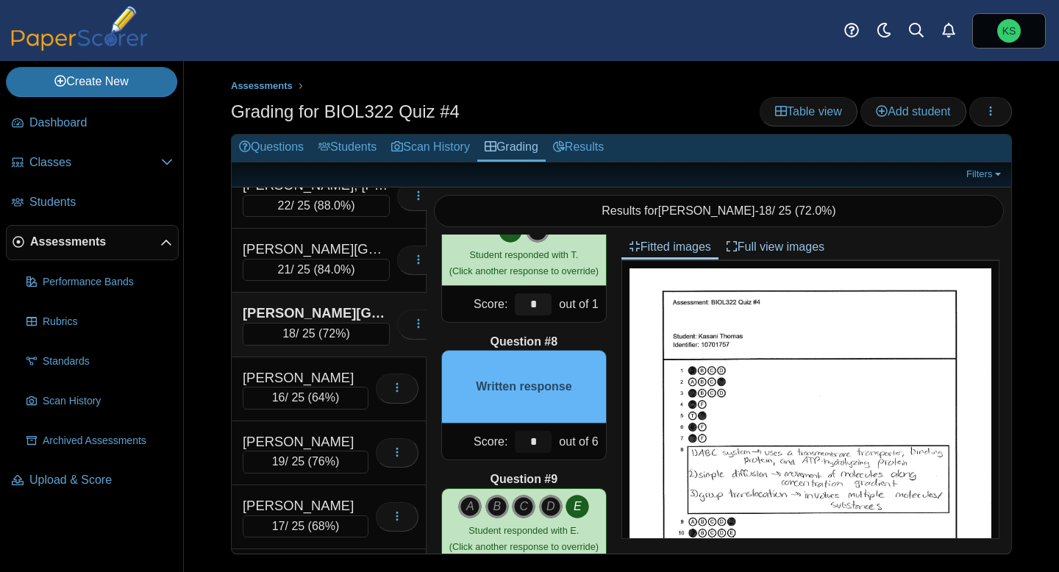
click at [541, 443] on input "*" at bounding box center [533, 442] width 37 height 22
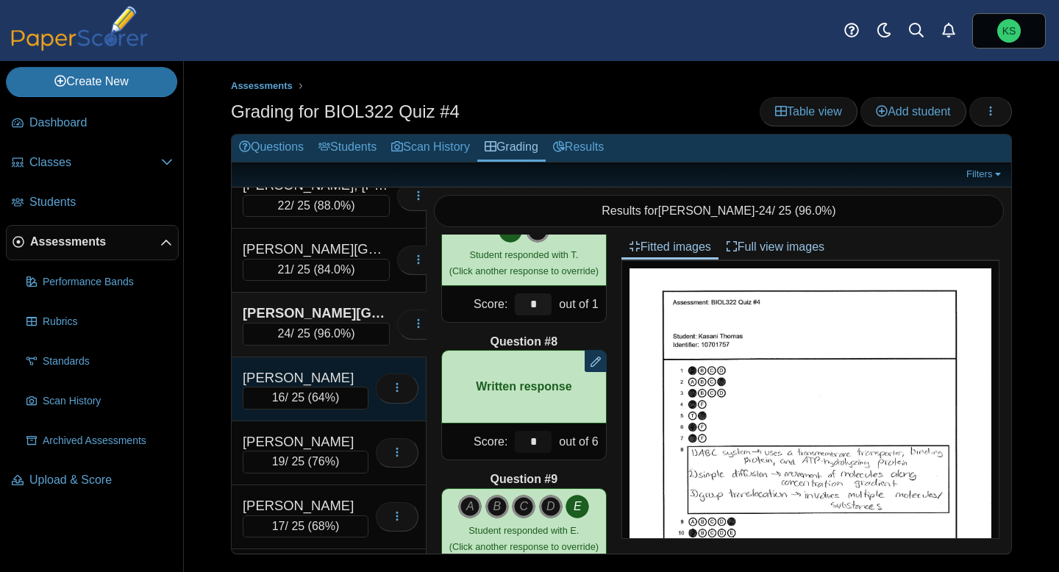
type input "*"
click at [351, 371] on div "[PERSON_NAME]" at bounding box center [306, 377] width 126 height 19
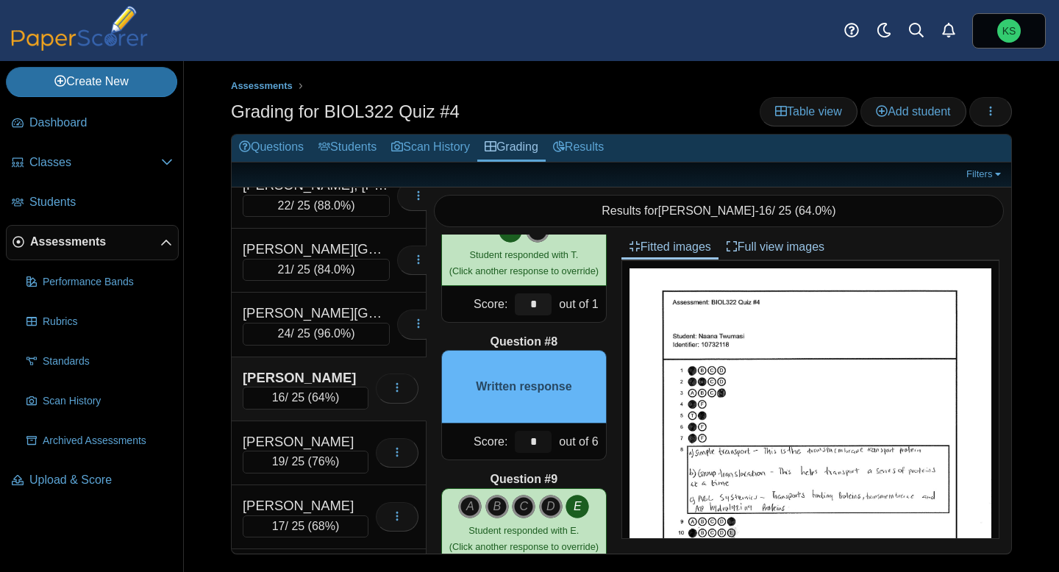
click at [536, 440] on input "*" at bounding box center [533, 442] width 37 height 22
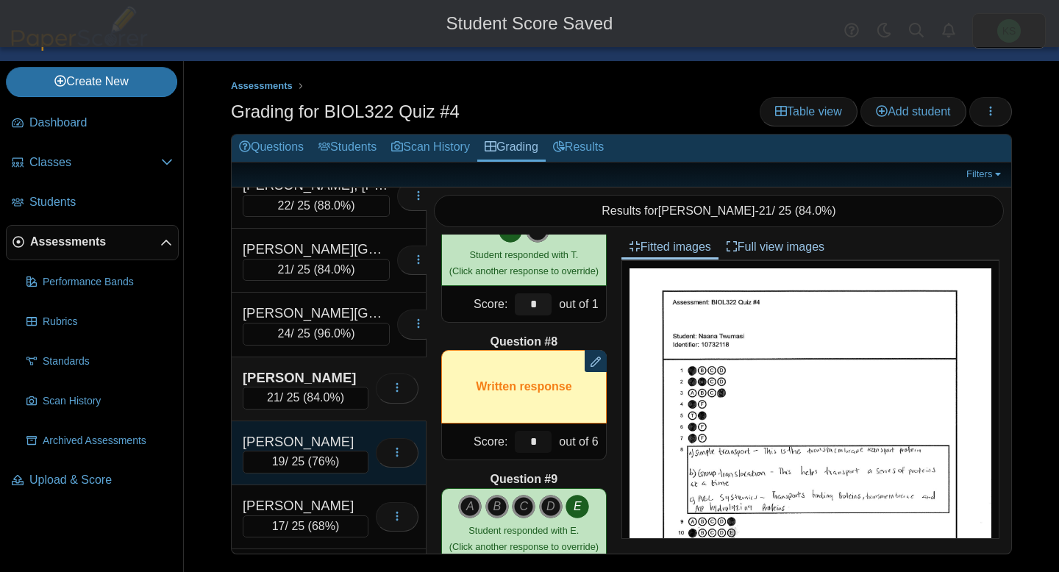
type input "*"
click at [351, 434] on div "[PERSON_NAME]" at bounding box center [306, 441] width 126 height 19
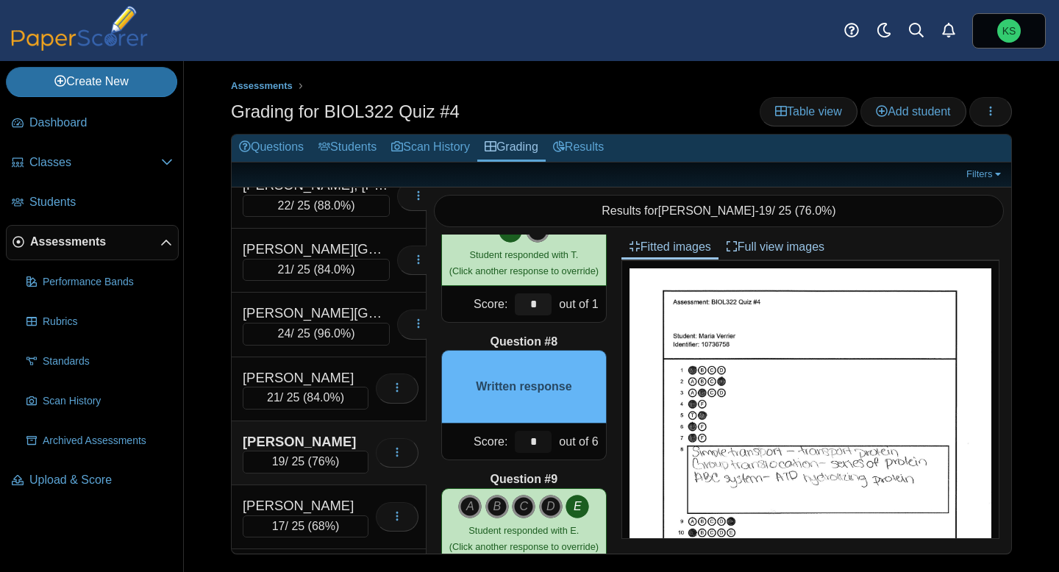
click at [544, 443] on input "*" at bounding box center [533, 442] width 37 height 22
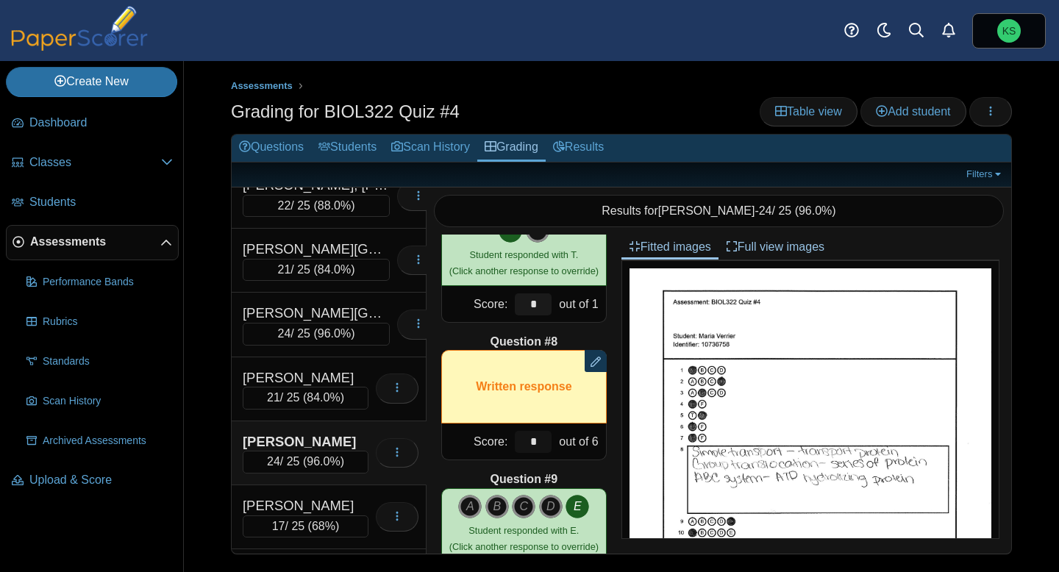
type input "*"
click at [577, 468] on div "Question #1 A B C D Score: *" at bounding box center [523, 393] width 195 height 319
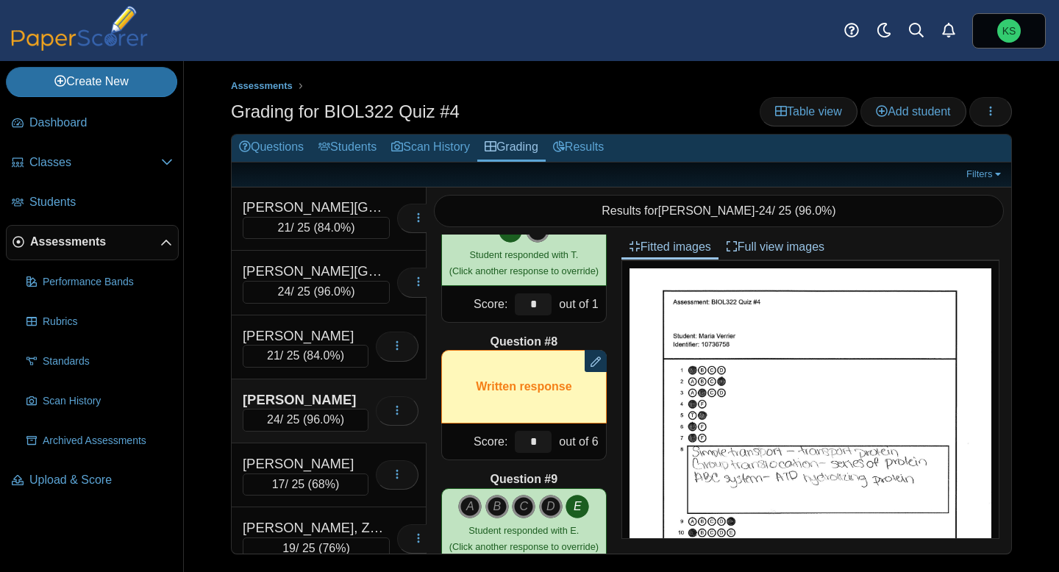
scroll to position [657, 0]
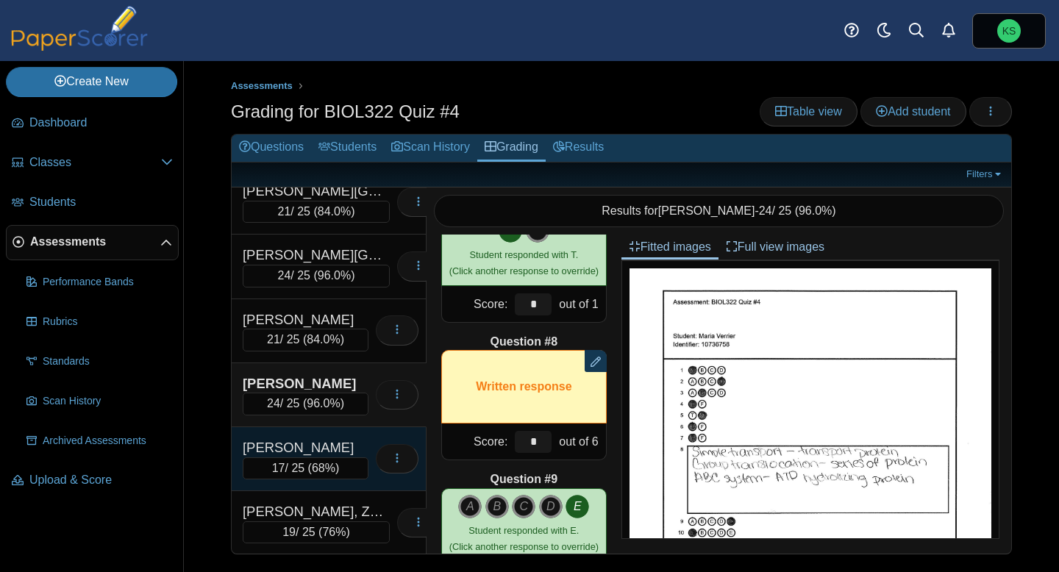
click at [337, 445] on div "[PERSON_NAME]" at bounding box center [306, 447] width 126 height 19
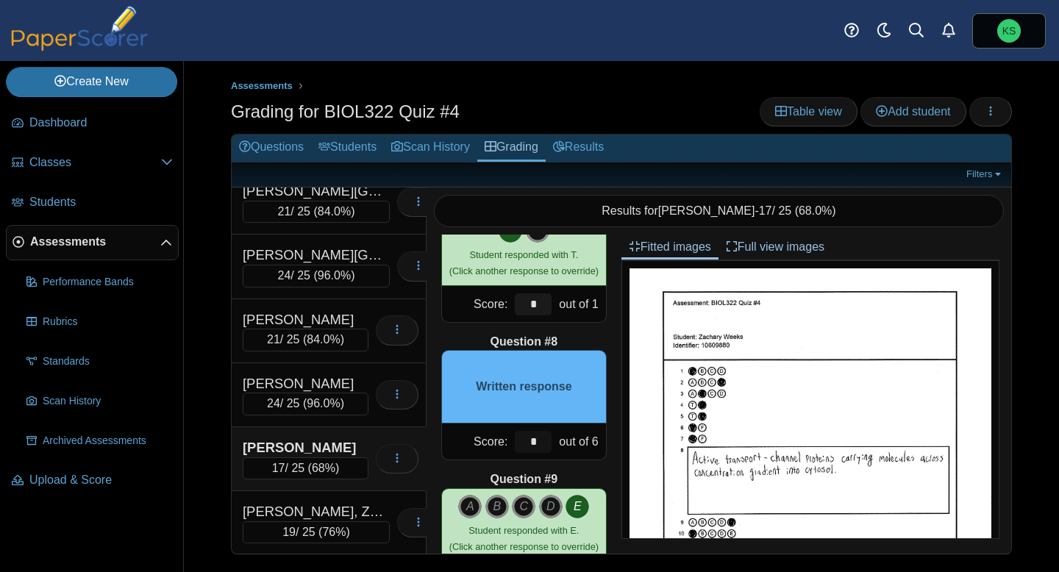
click at [545, 445] on input "*" at bounding box center [533, 442] width 37 height 22
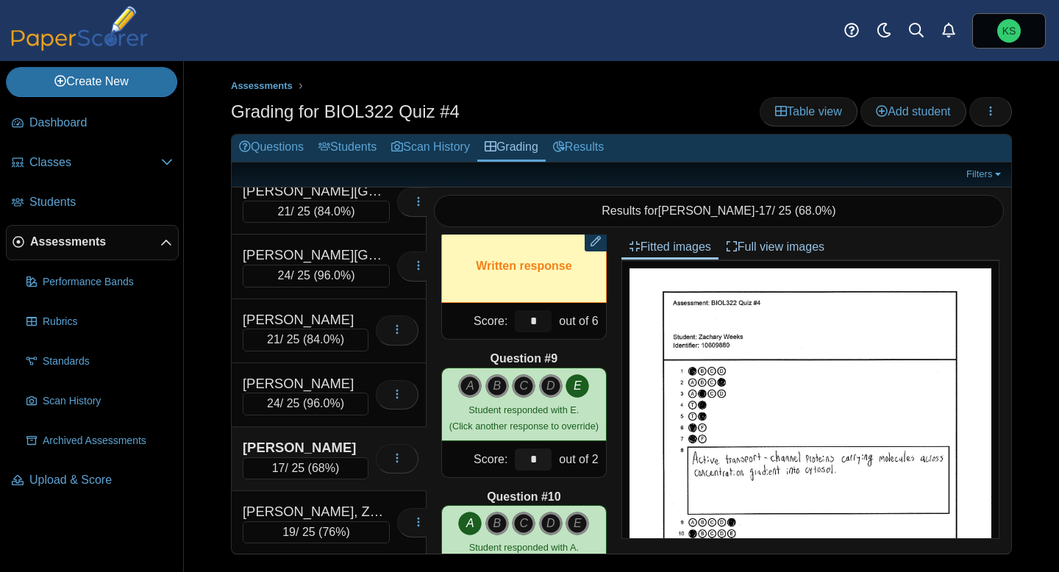
scroll to position [1006, 0]
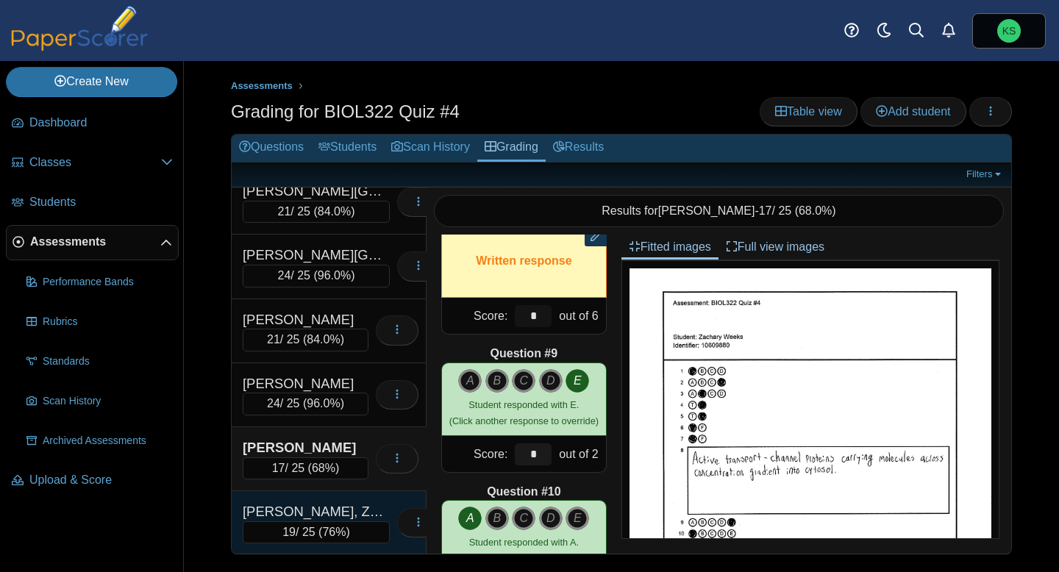
type input "*"
click at [348, 507] on div "[PERSON_NAME], Zaeleya" at bounding box center [316, 511] width 147 height 19
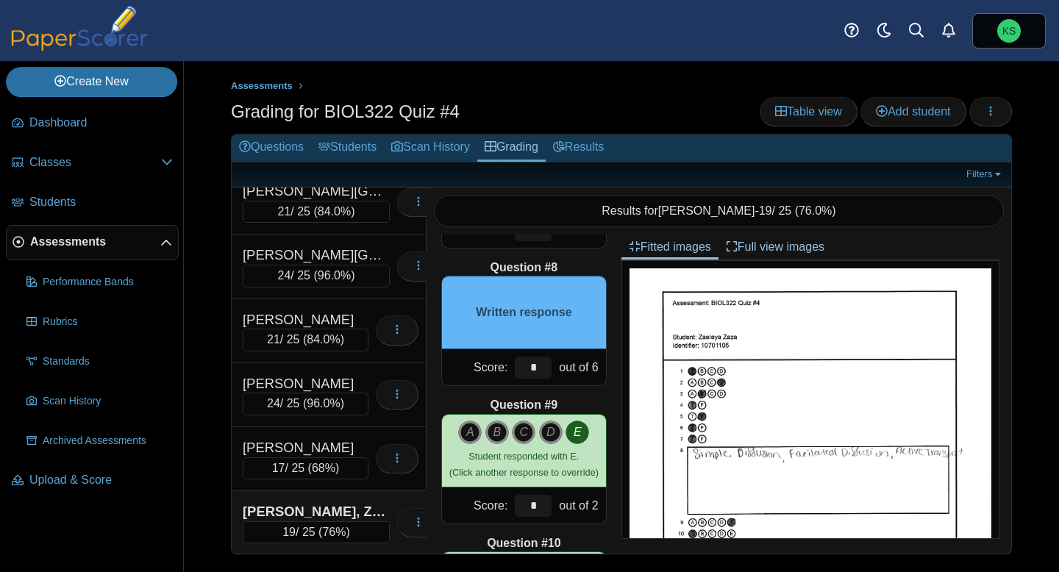
scroll to position [953, 0]
click at [536, 367] on input "*" at bounding box center [533, 368] width 37 height 22
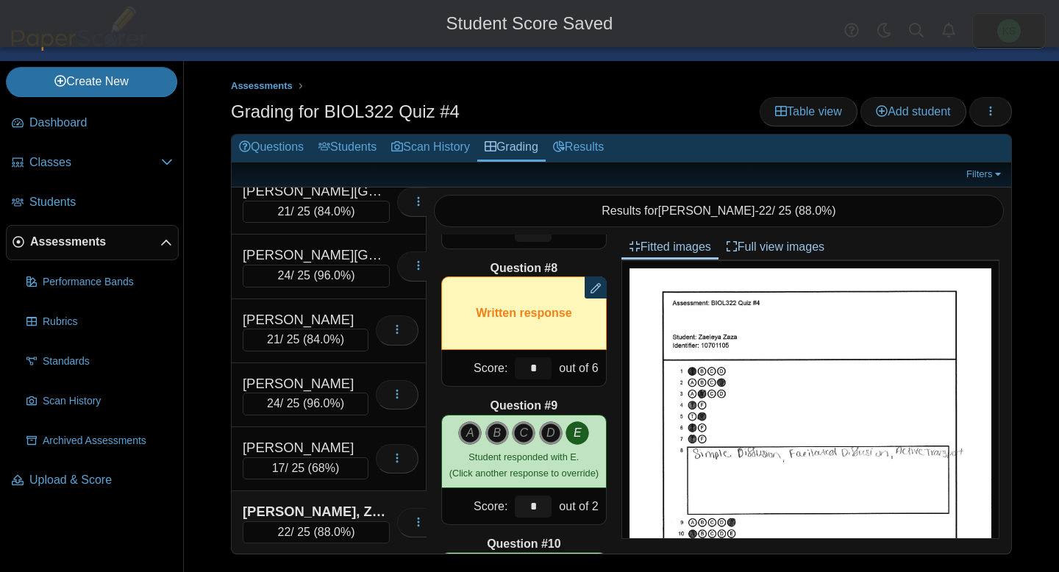
type input "*"
click at [569, 396] on div "Question #1 A B C D Score: *" at bounding box center [523, 393] width 195 height 319
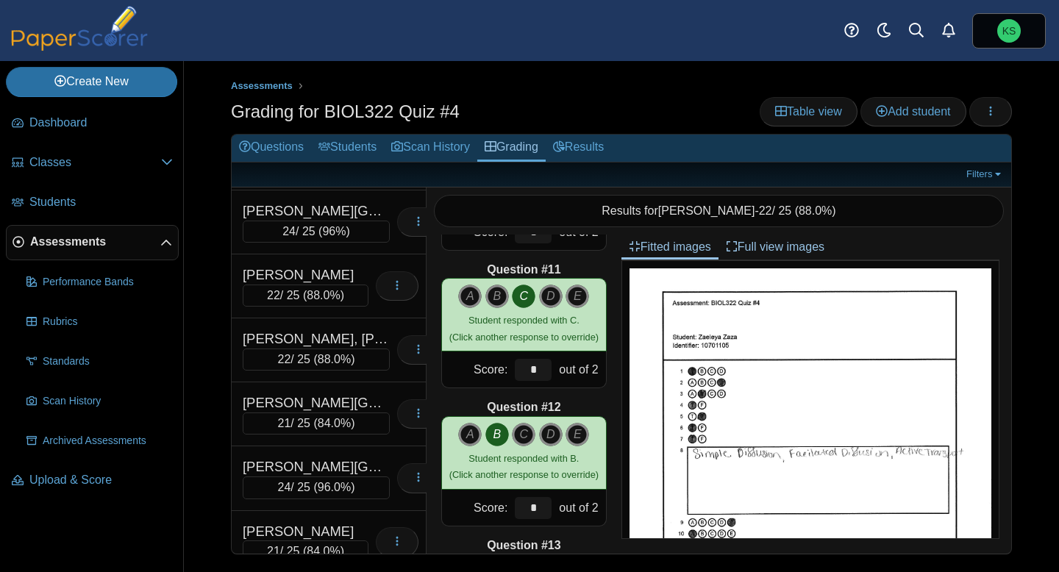
scroll to position [0, 0]
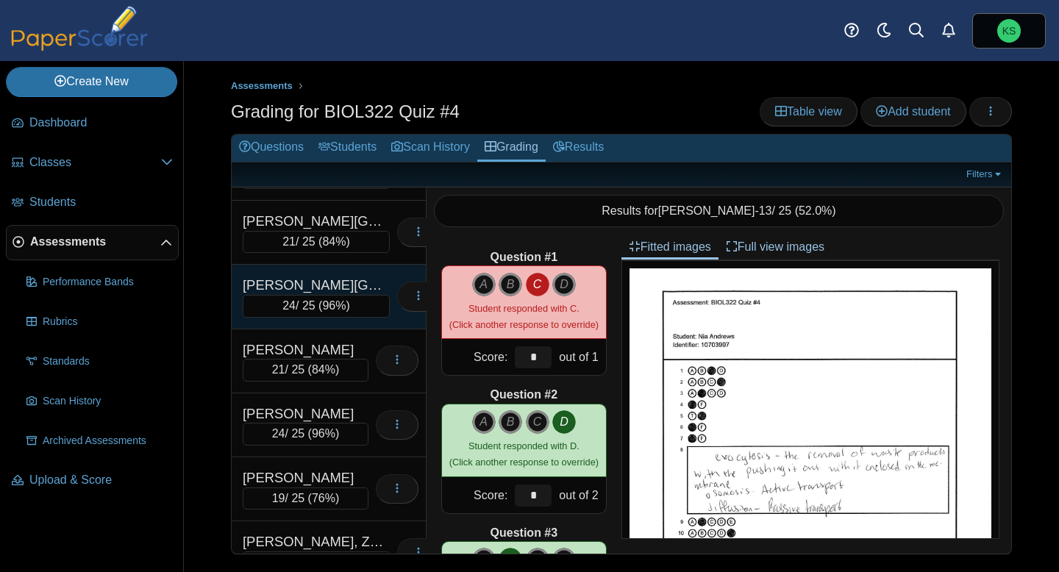
scroll to position [657, 0]
